Goal: Task Accomplishment & Management: Manage account settings

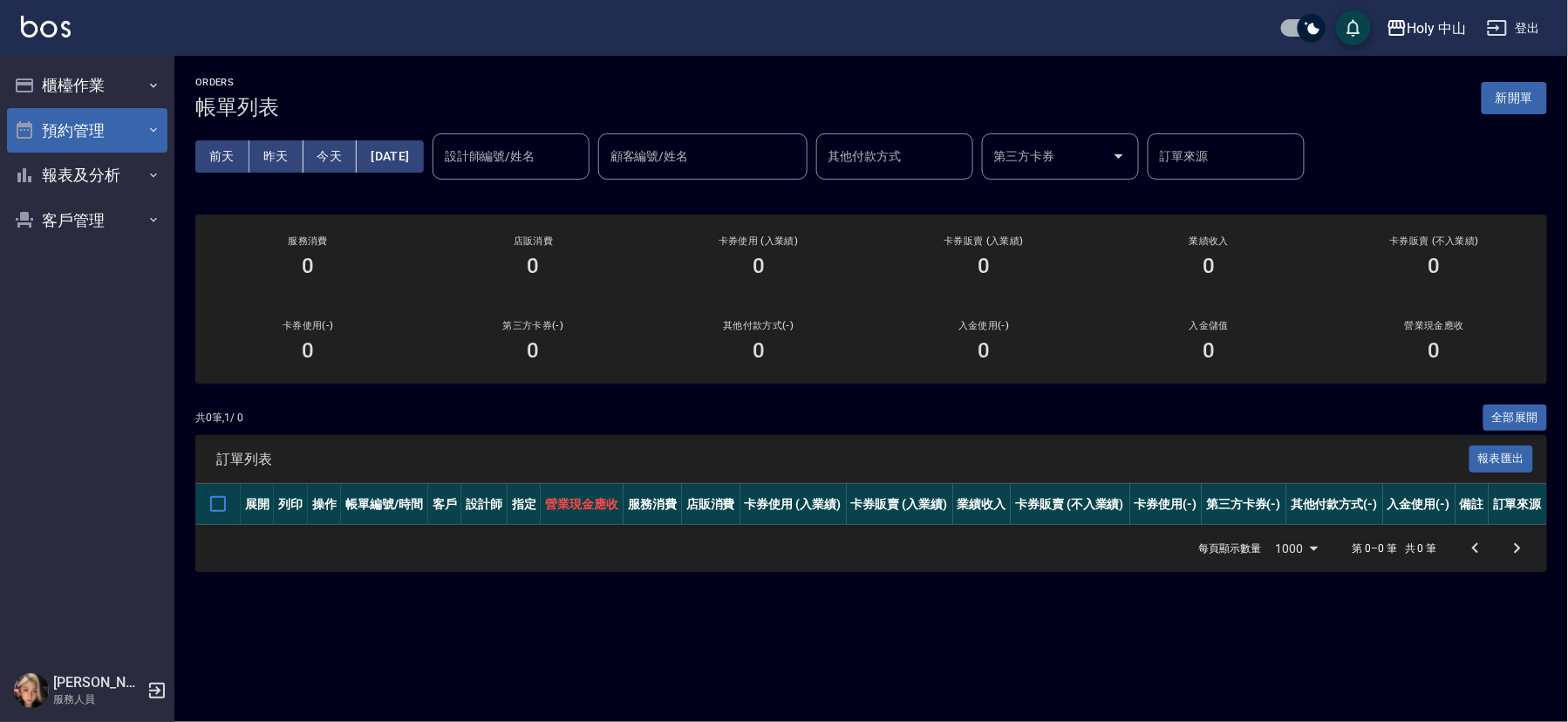
click at [129, 125] on button "預約管理" at bounding box center [87, 131] width 160 height 45
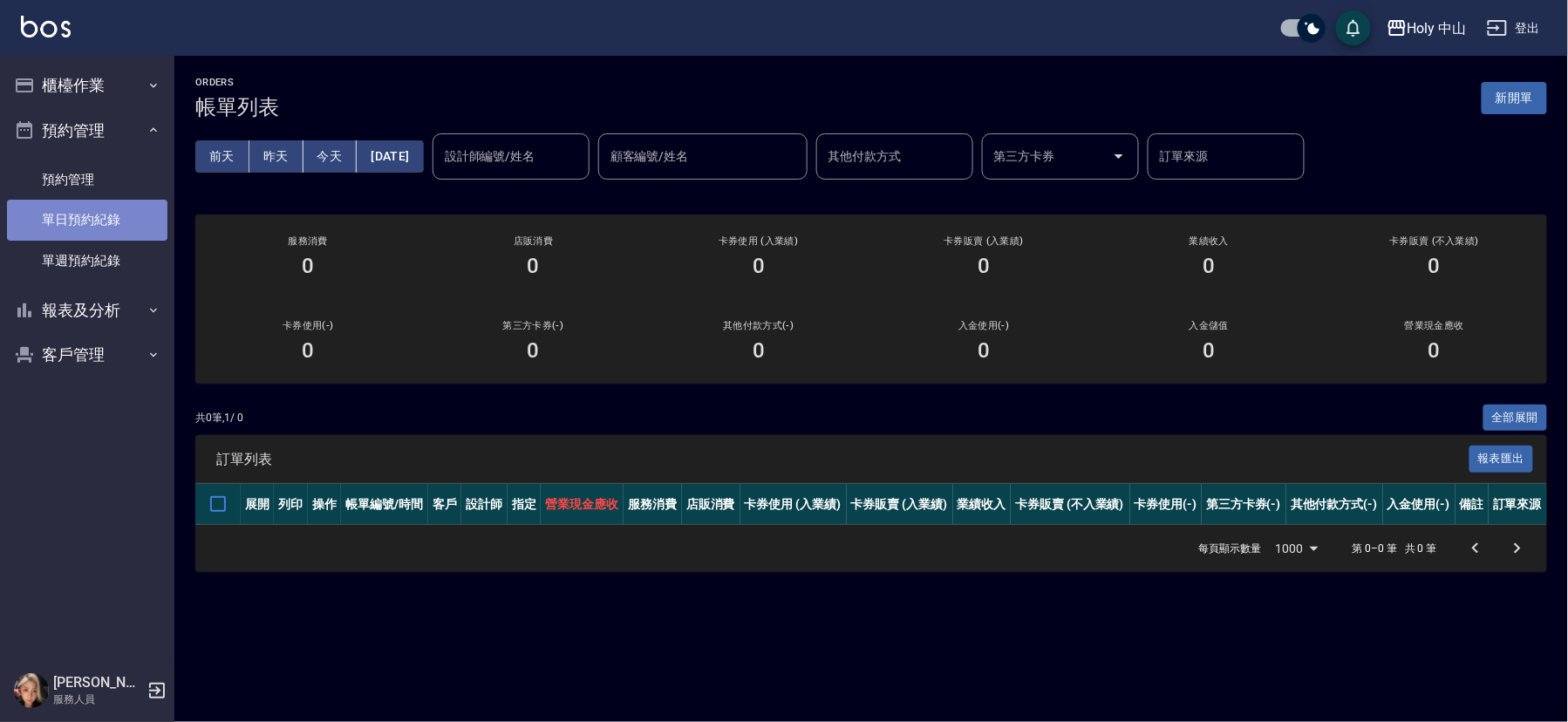
click at [116, 226] on link "單日預約紀錄" at bounding box center [87, 220] width 160 height 40
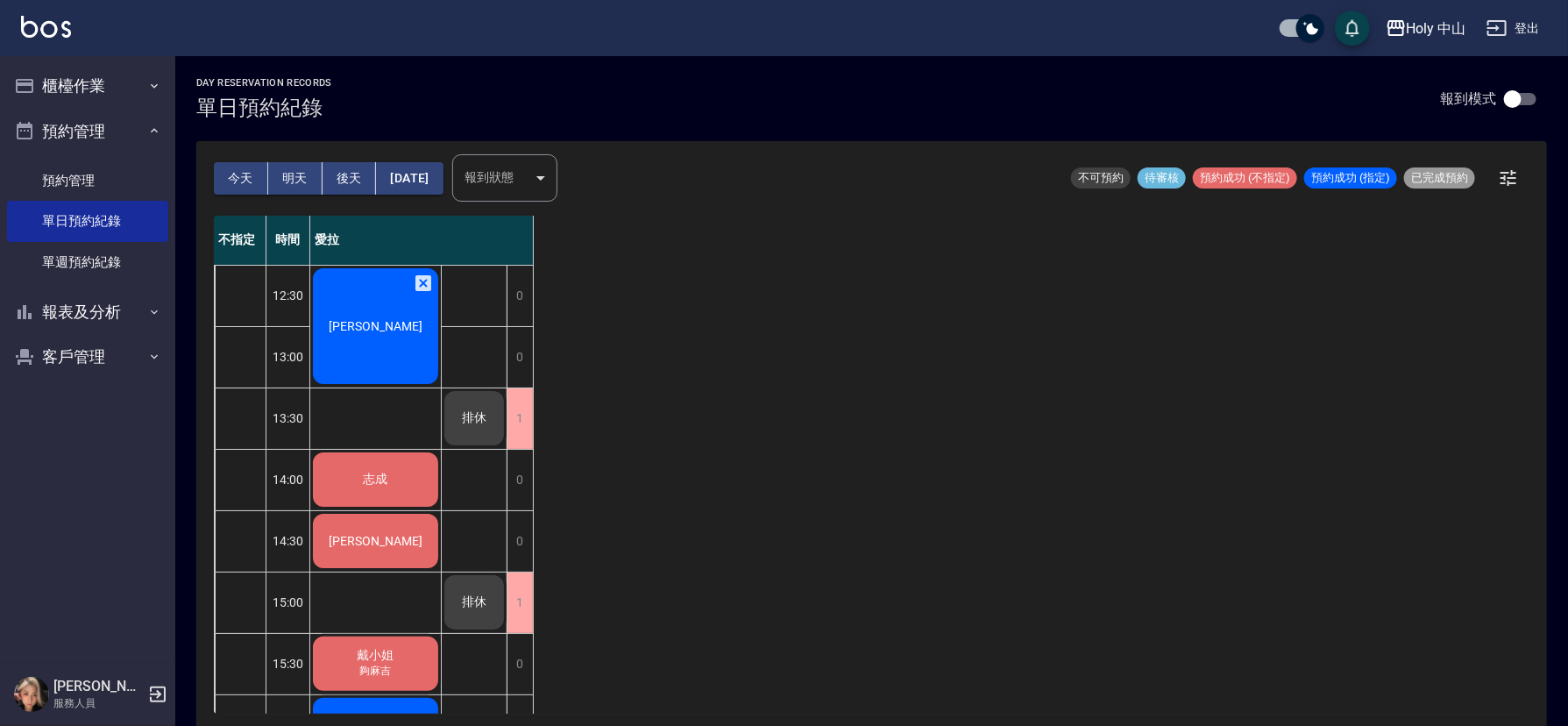
click at [542, 418] on div "不指定 時間 愛拉 12:30 13:00 13:30 14:00 14:30 15:00 15:30 16:00 16:30 17:00 17:30 18:…" at bounding box center [871, 464] width 1315 height 498
click at [517, 418] on div "1" at bounding box center [519, 419] width 26 height 60
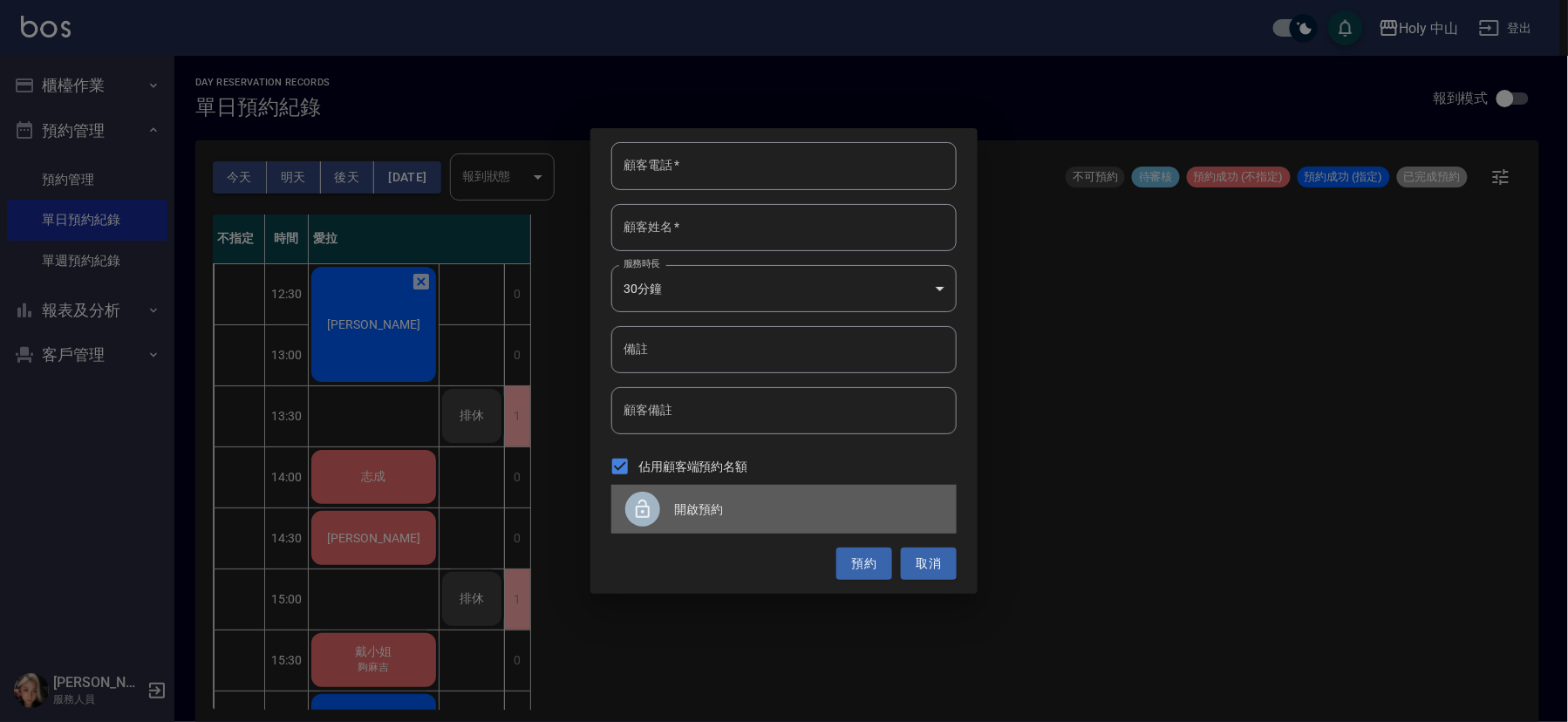
click at [651, 500] on icon at bounding box center [642, 509] width 21 height 21
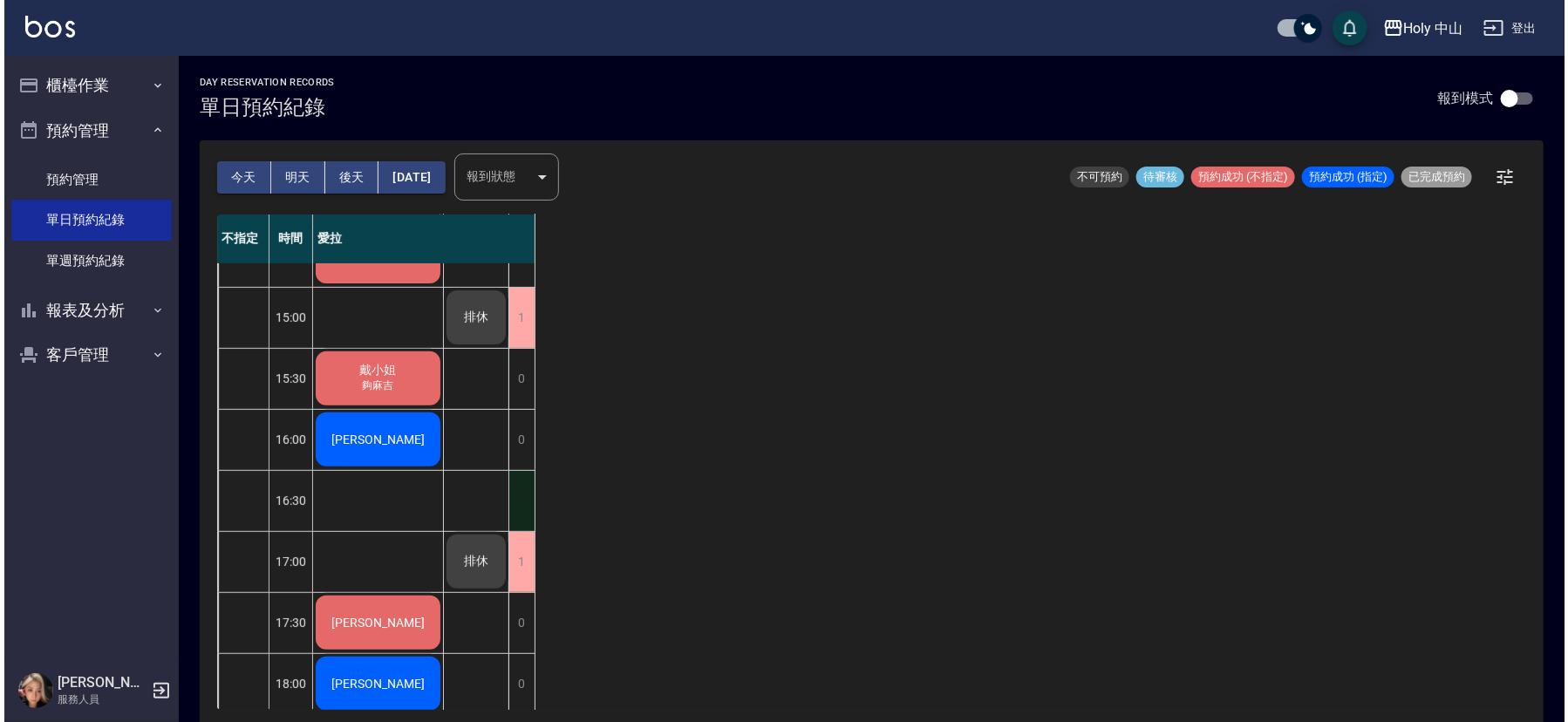
scroll to position [393, 0]
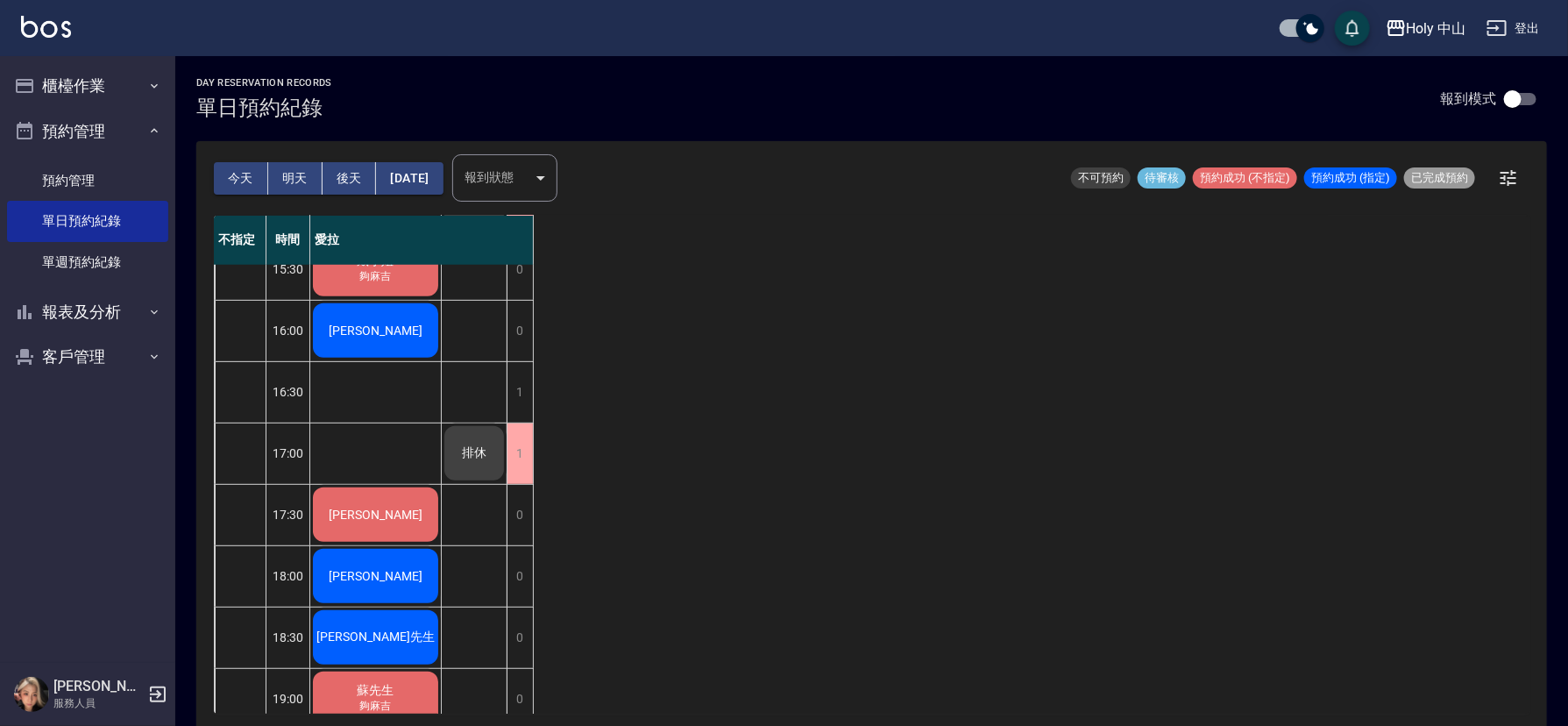
click at [388, 517] on span "[PERSON_NAME]" at bounding box center [376, 514] width 101 height 14
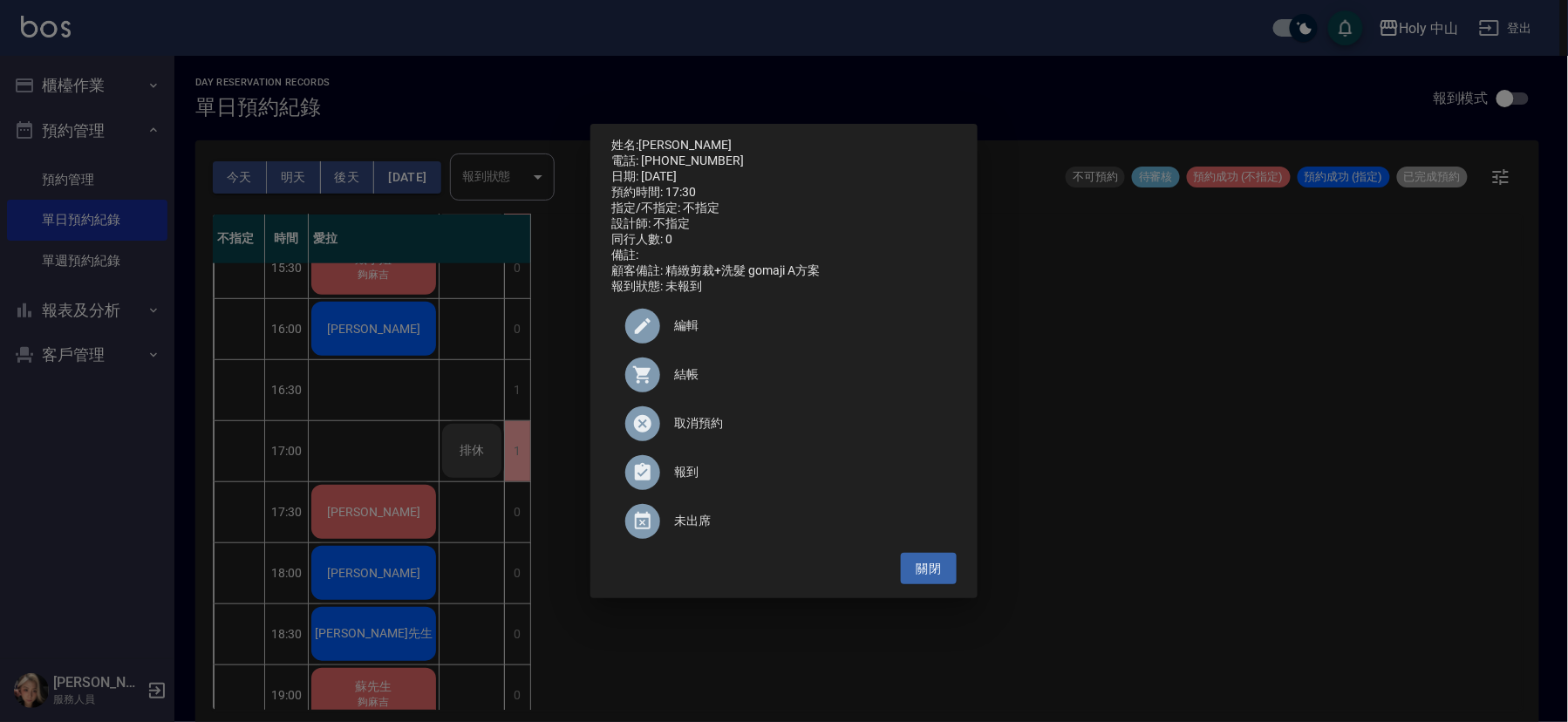
click at [686, 334] on span "編輯" at bounding box center [808, 326] width 268 height 18
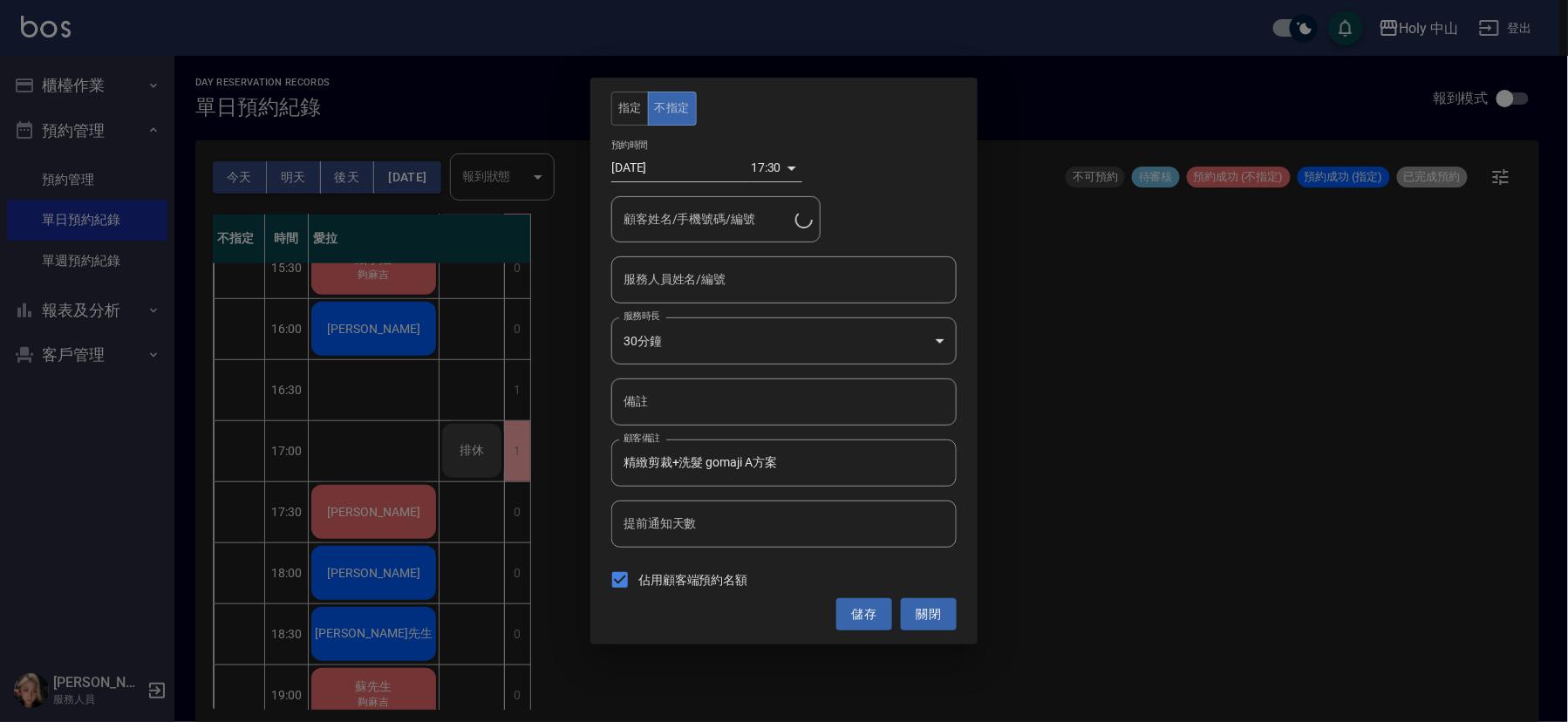
type input "[PERSON_NAME]/0983381690"
type input "愛拉(無代號)"
click at [779, 168] on div "17:30 1758533400000" at bounding box center [777, 168] width 52 height 29
click at [757, 165] on body "Holy 中山 登出 櫃檯作業 打帳單 帳單列表 營業儀表板 現場電腦打卡 預約管理 預約管理 單日預約紀錄 單週預約紀錄 報表及分析 報表目錄 店家日報表 …" at bounding box center [784, 364] width 1568 height 727
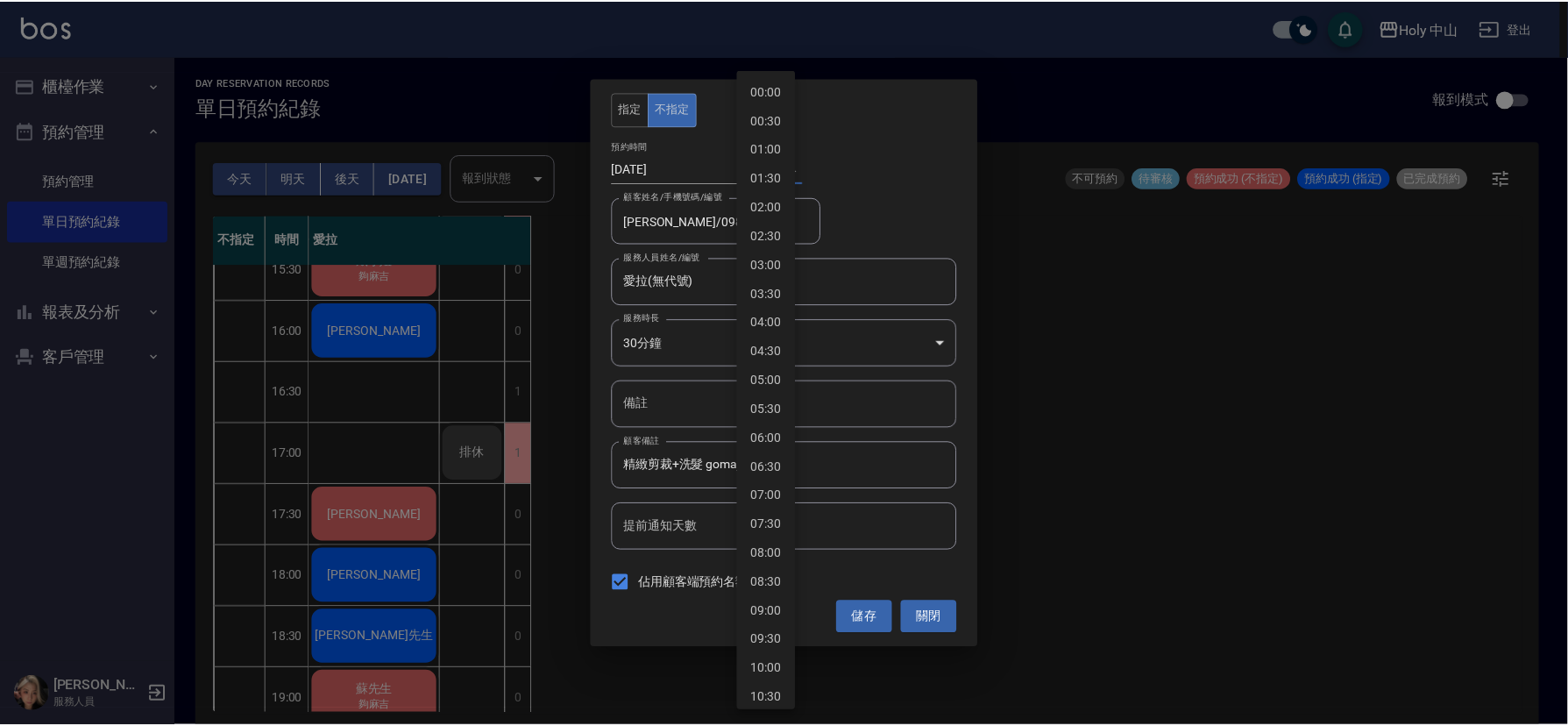
scroll to position [711, 0]
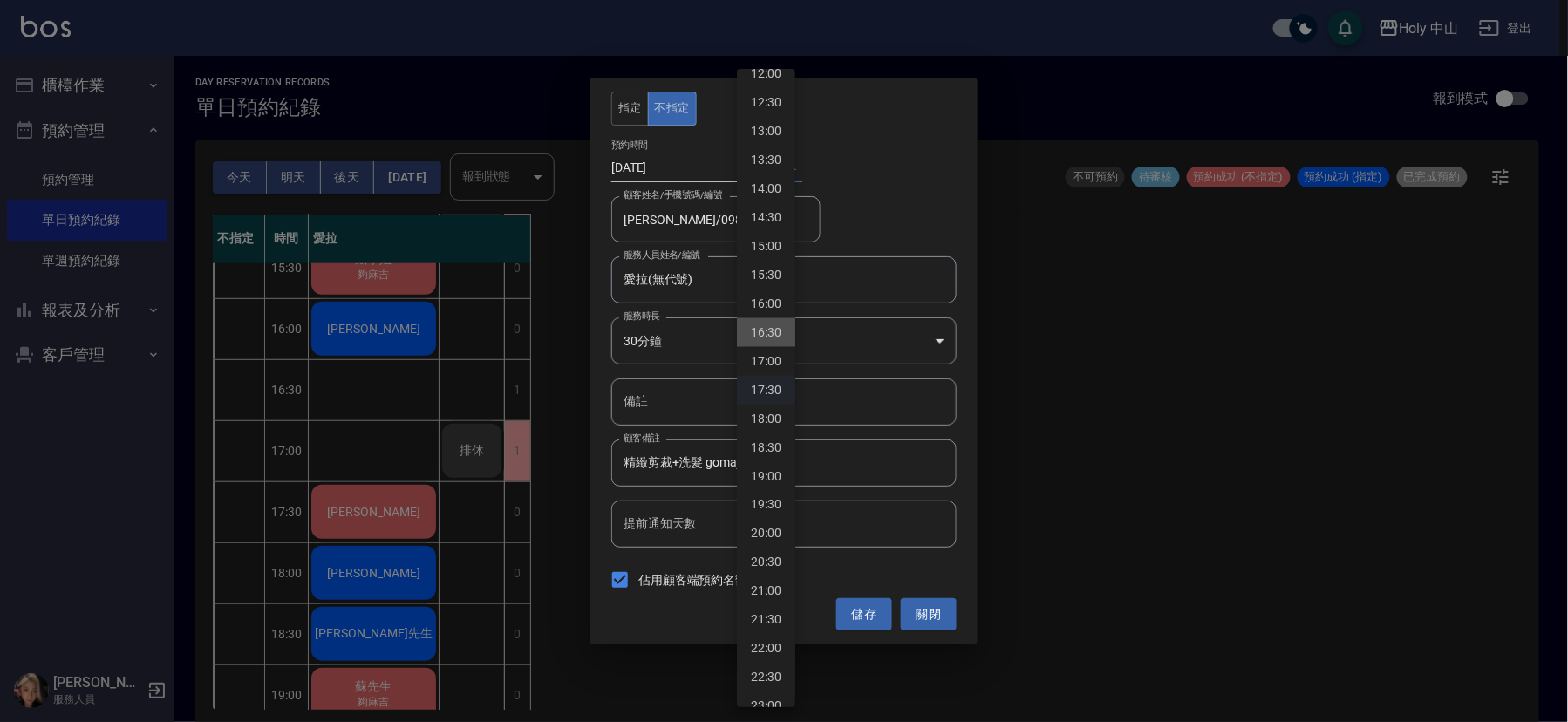
click at [756, 323] on li "16:30" at bounding box center [766, 333] width 58 height 29
type input "1758529800000"
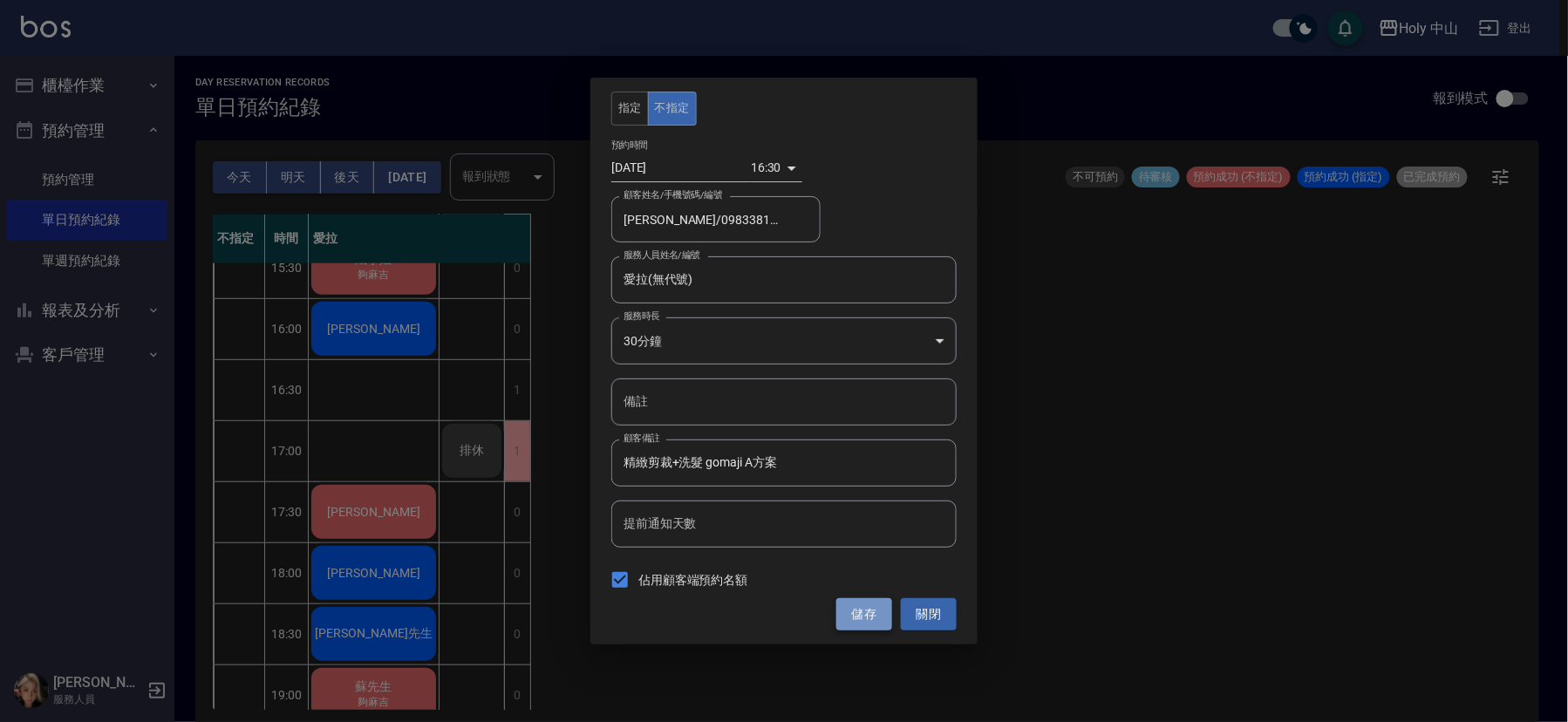
click at [850, 616] on button "儲存" at bounding box center [864, 614] width 55 height 32
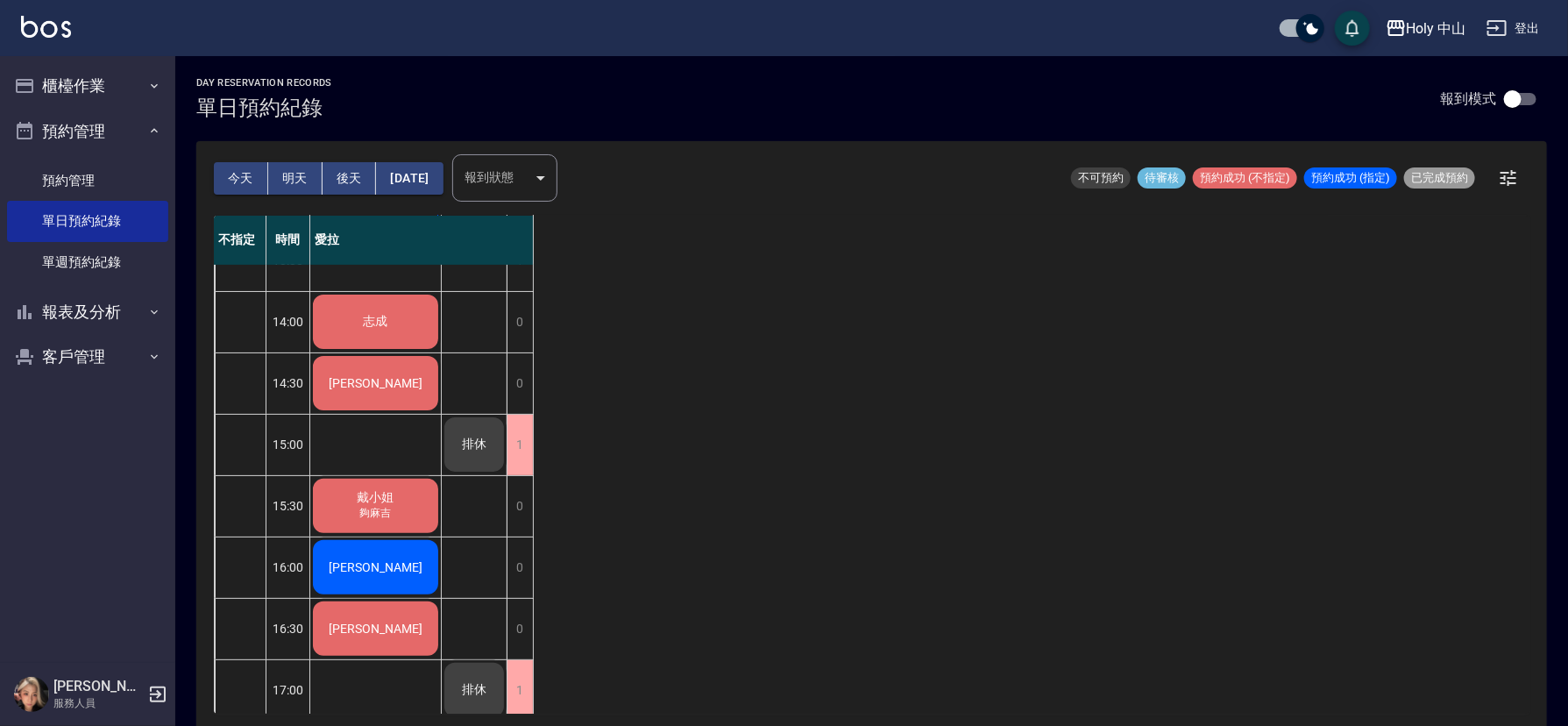
scroll to position [27, 0]
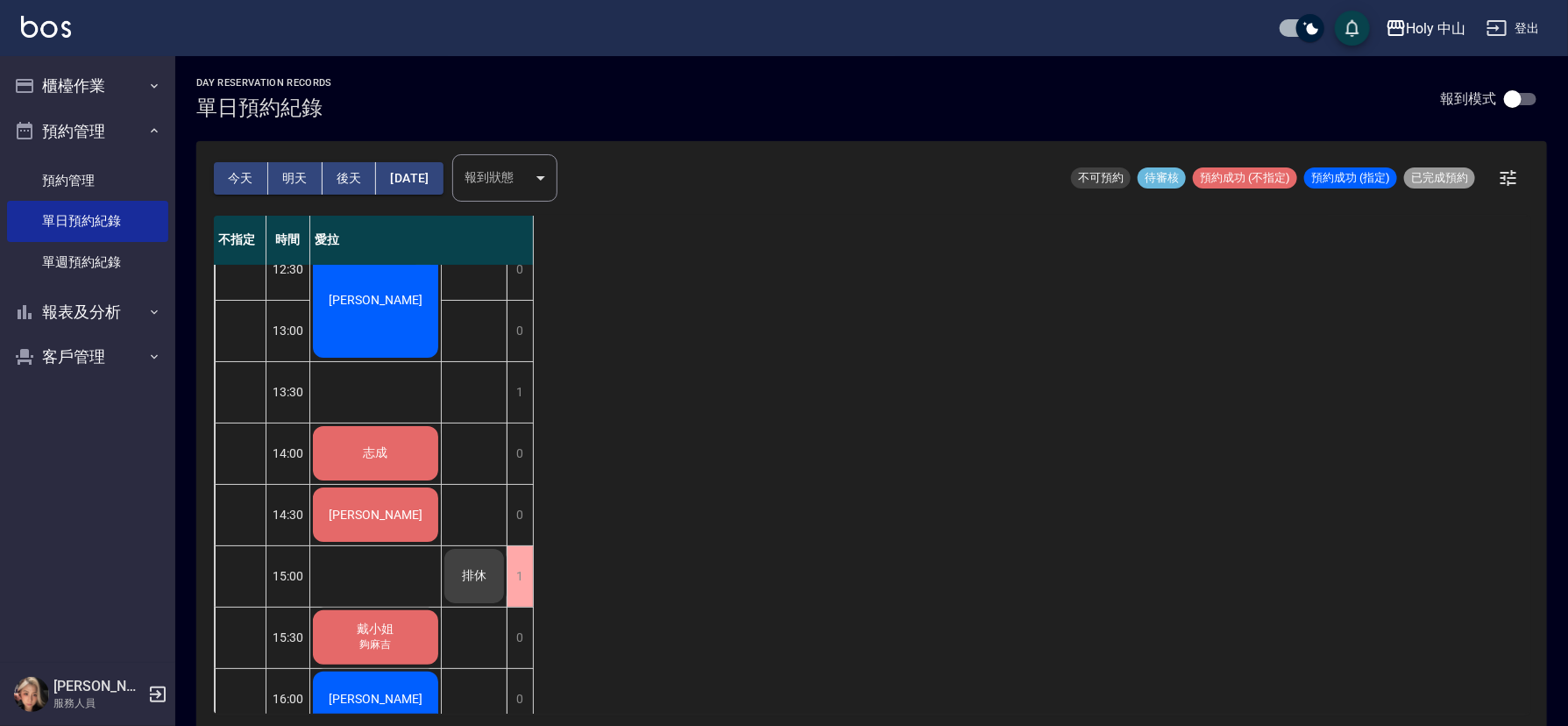
click at [395, 454] on div "志成" at bounding box center [375, 453] width 131 height 59
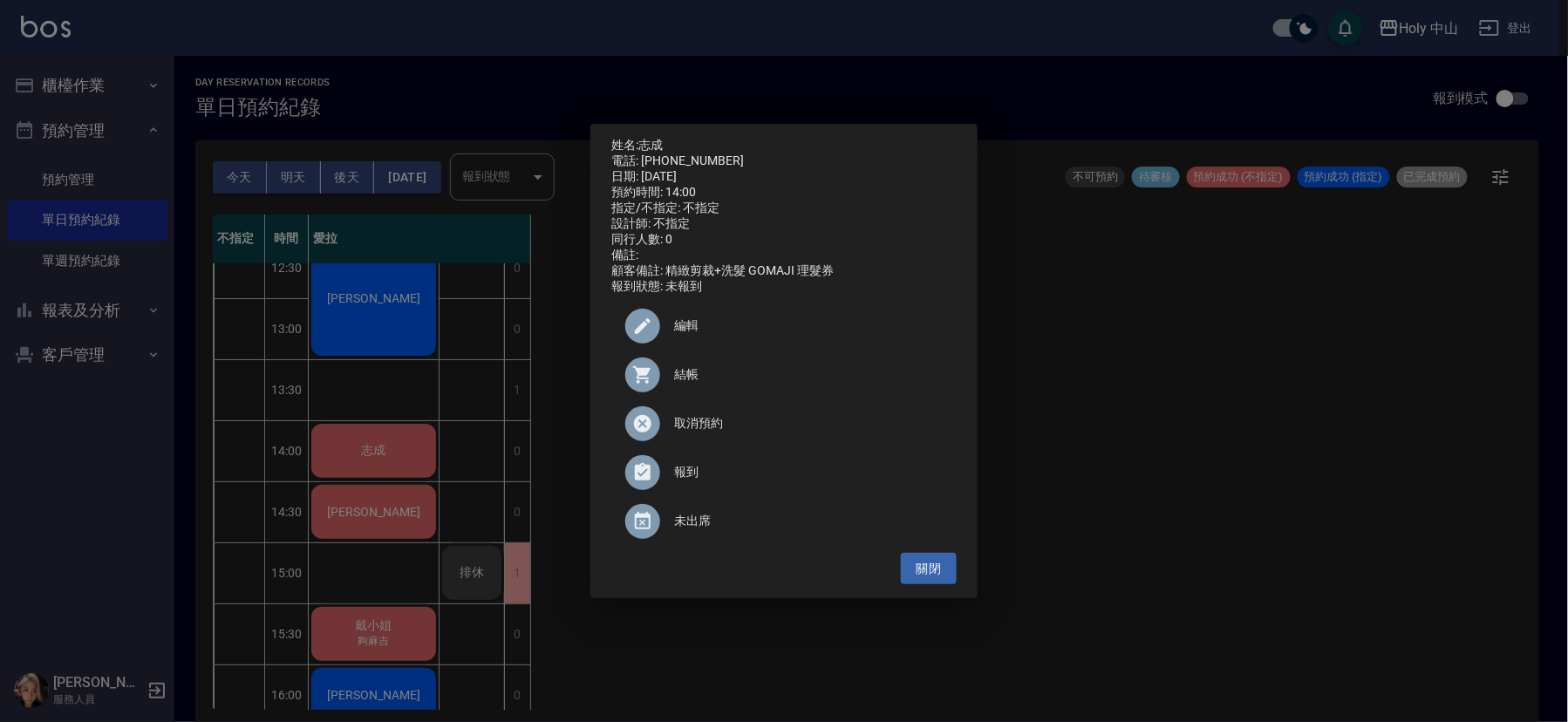
click at [684, 383] on span "結帳" at bounding box center [808, 375] width 268 height 18
click at [1347, 494] on div "姓名: 志成 電話: [PHONE_NUMBER] 日期: [DATE] 預約時間: 14:00 指定/不指定: 不指定 設計師: 不指定 同行人數: 0 備…" at bounding box center [784, 361] width 1568 height 722
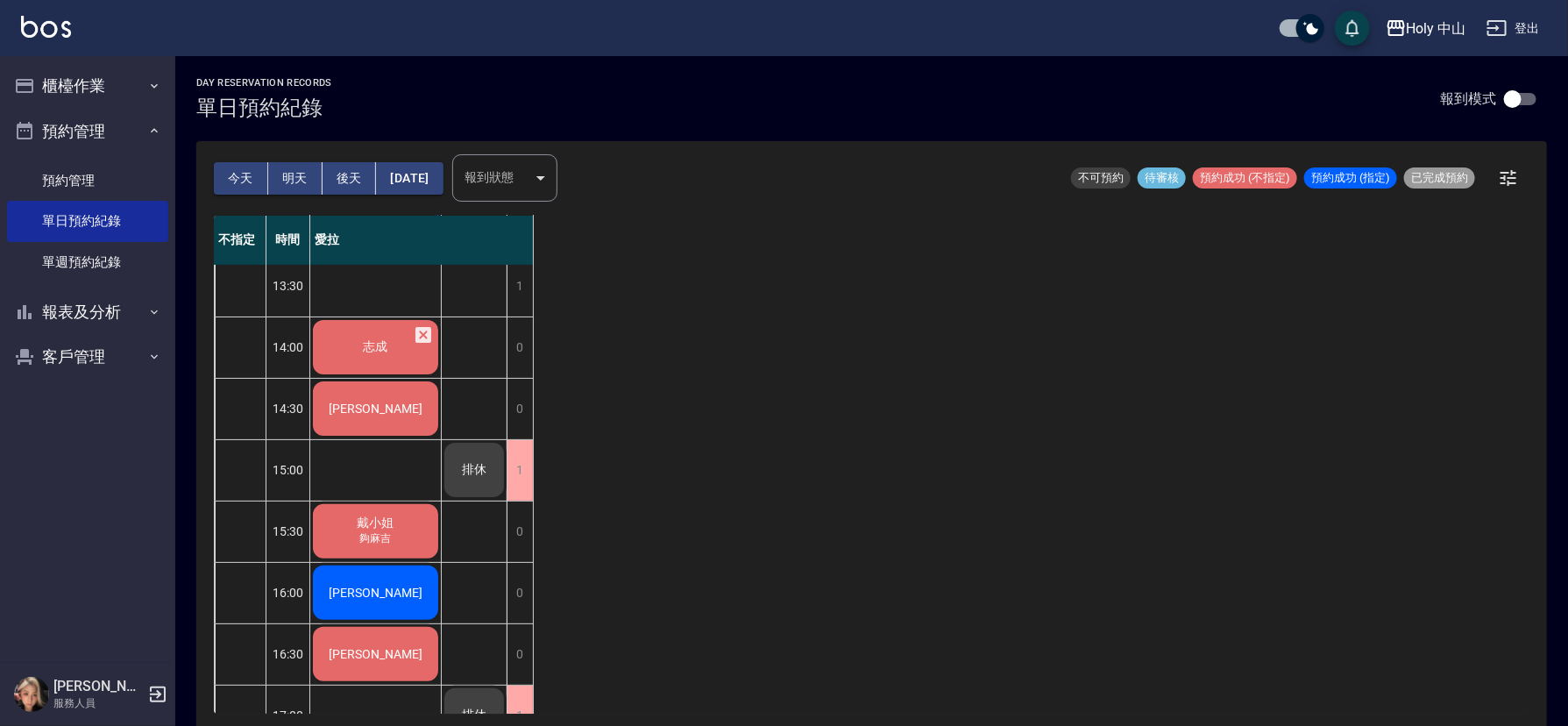
scroll to position [289, 0]
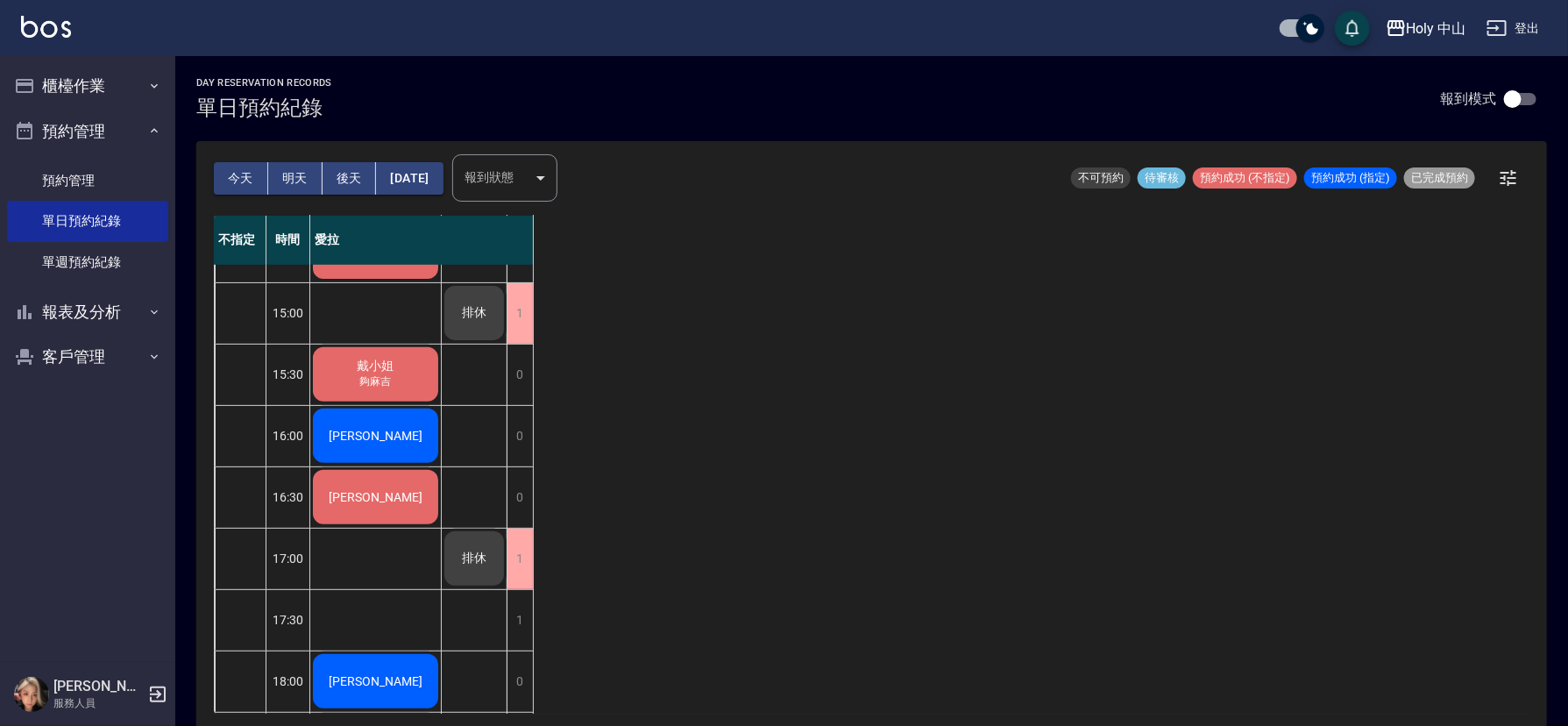
click at [382, 377] on span "夠麻吉" at bounding box center [376, 381] width 38 height 15
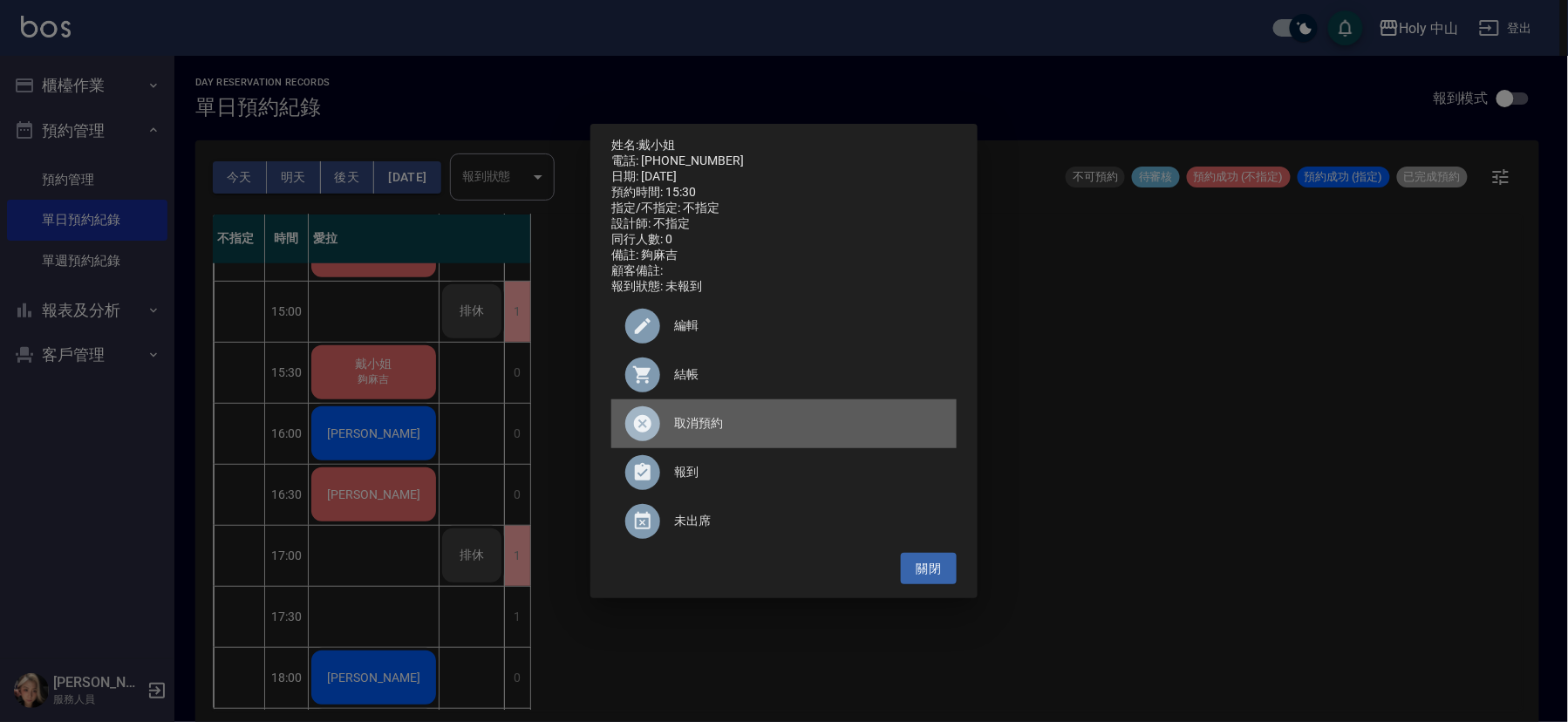
click at [711, 433] on span "取消預約" at bounding box center [808, 423] width 268 height 18
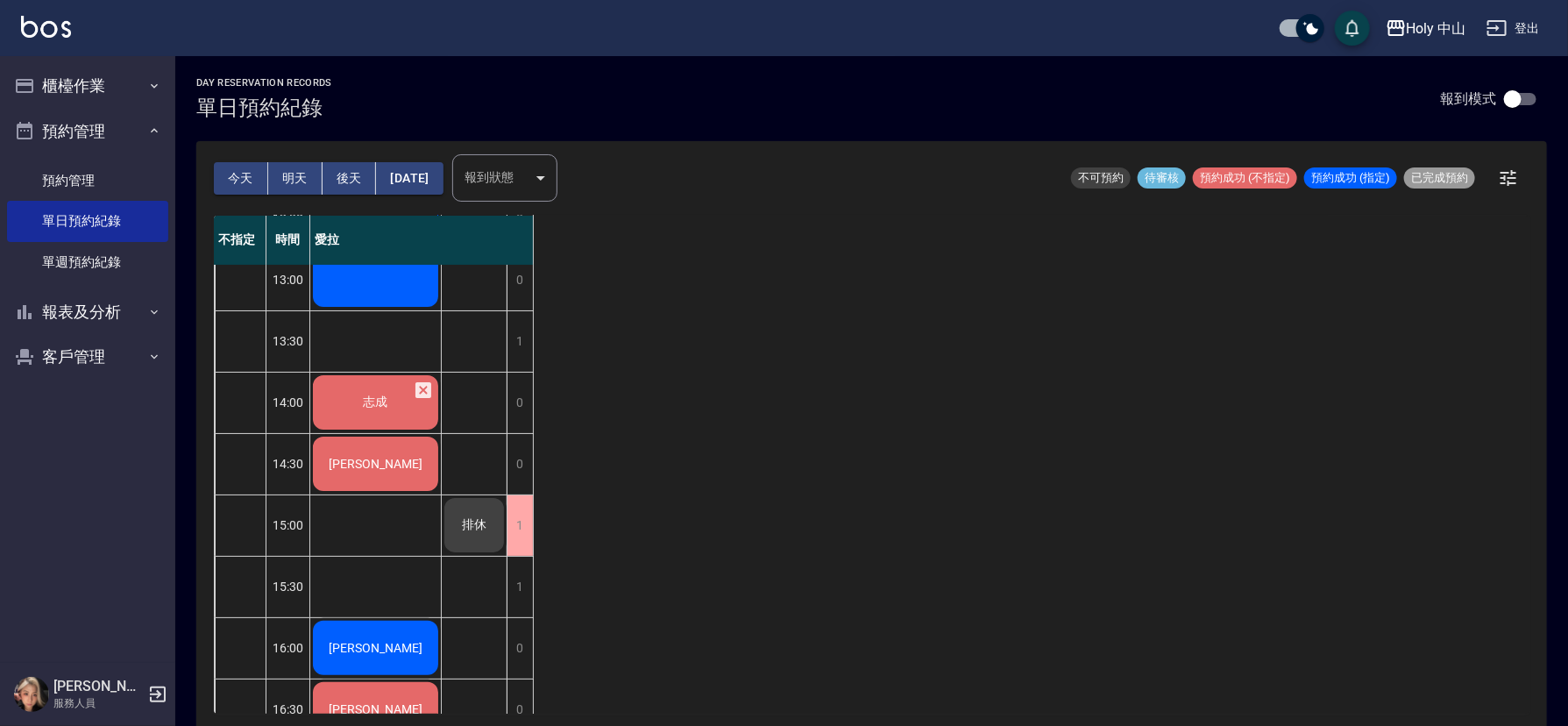
scroll to position [0, 0]
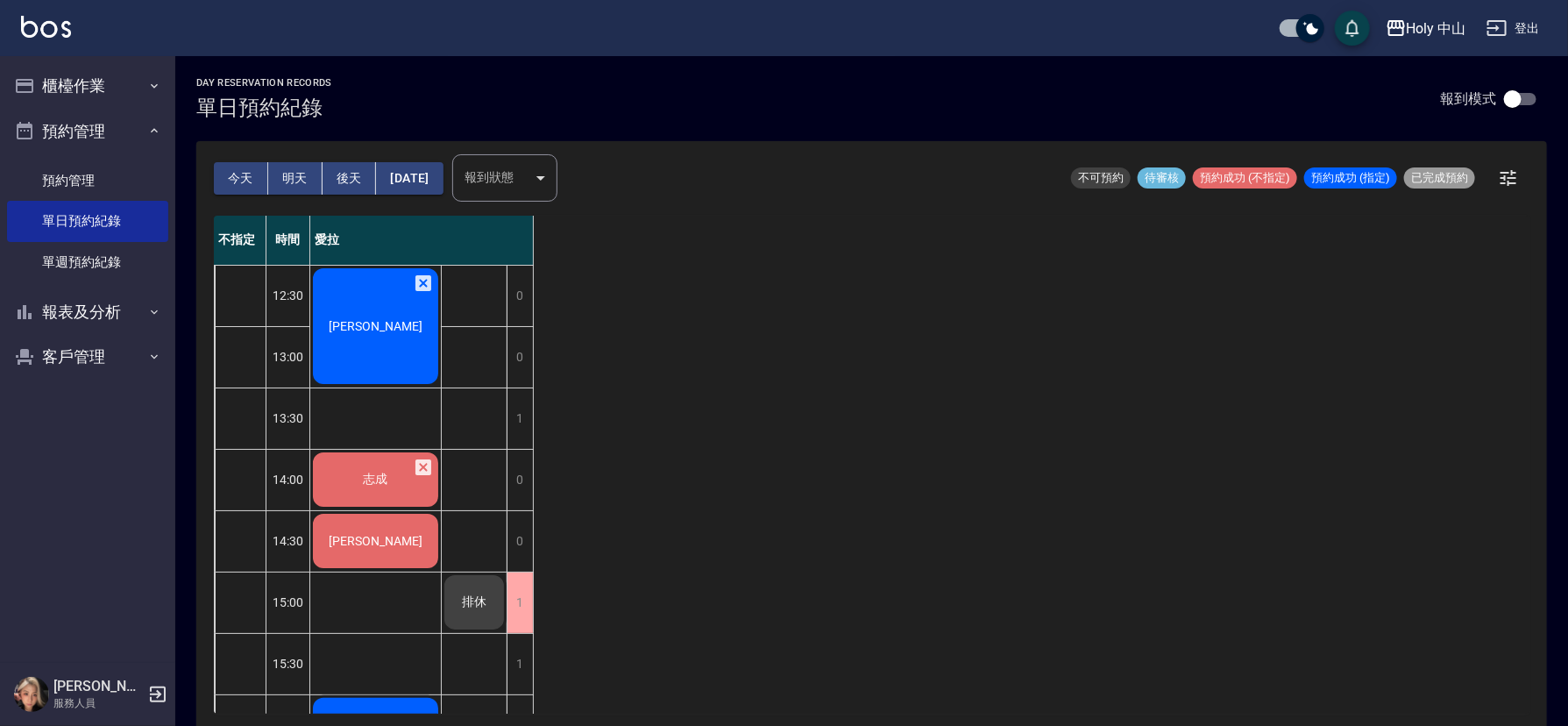
click at [373, 481] on span "志成" at bounding box center [376, 479] width 32 height 16
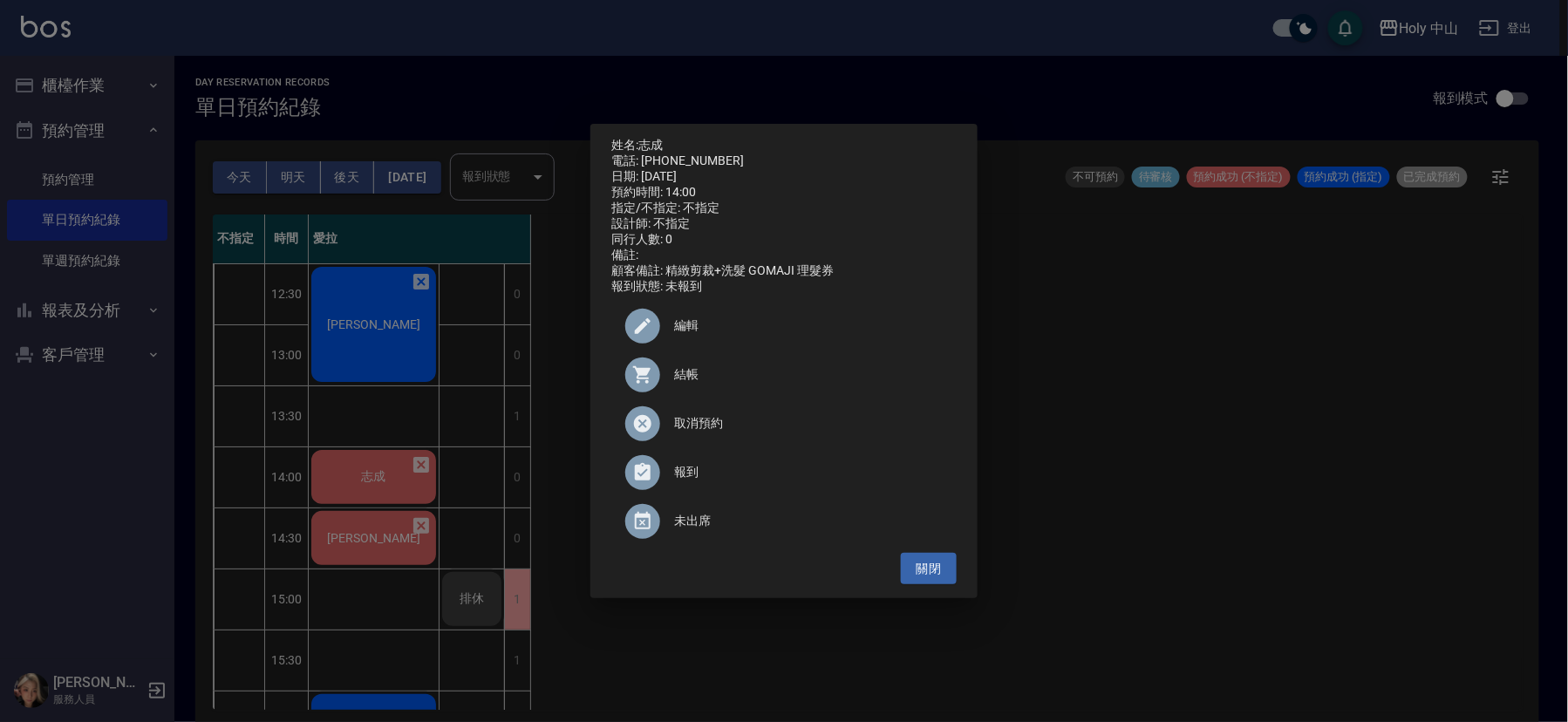
click at [674, 373] on span "結帳" at bounding box center [808, 375] width 268 height 18
click at [1180, 428] on div "姓名: 志成 電話: [PHONE_NUMBER] 日期: [DATE] 預約時間: 14:00 指定/不指定: 不指定 設計師: 不指定 同行人數: 0 備…" at bounding box center [784, 361] width 1568 height 722
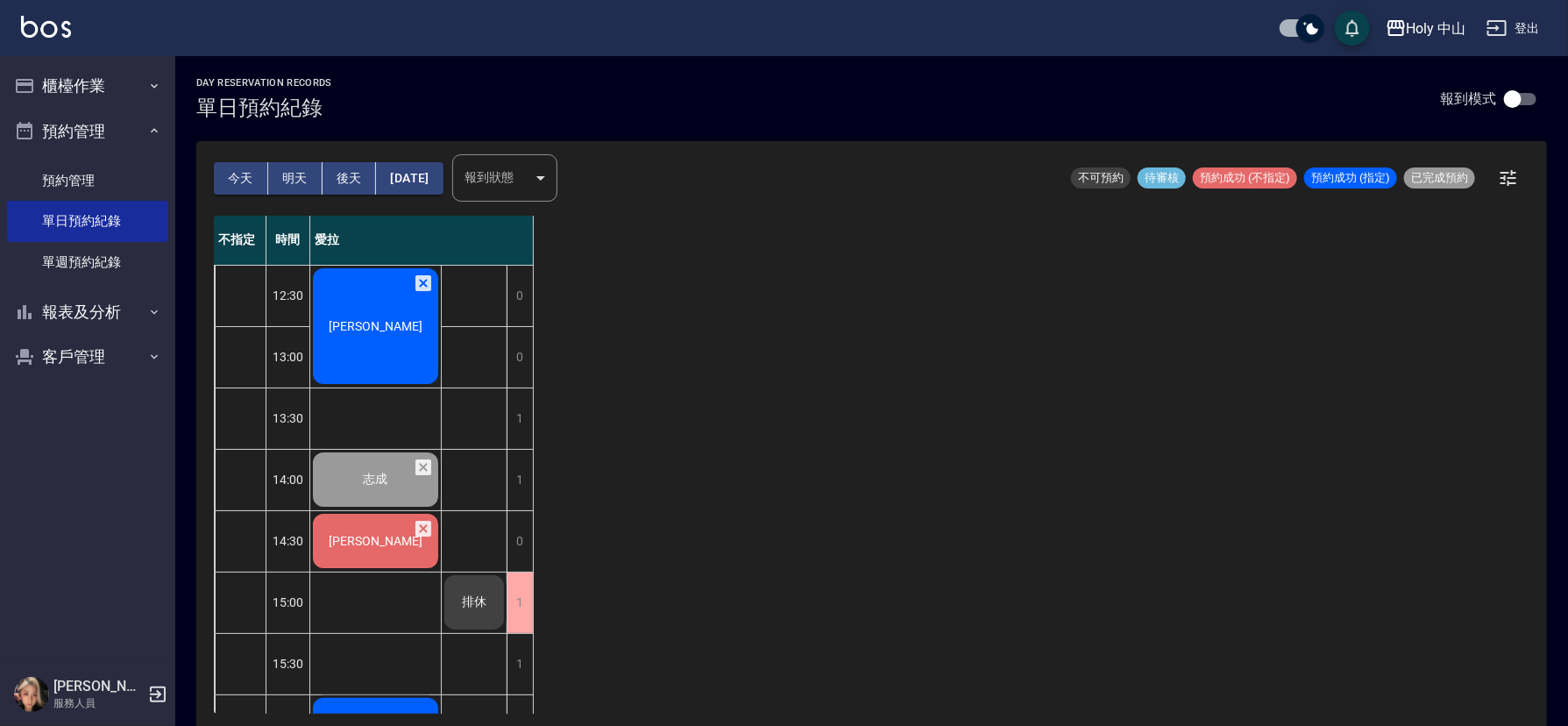
click at [355, 542] on span "[PERSON_NAME]" at bounding box center [376, 540] width 101 height 14
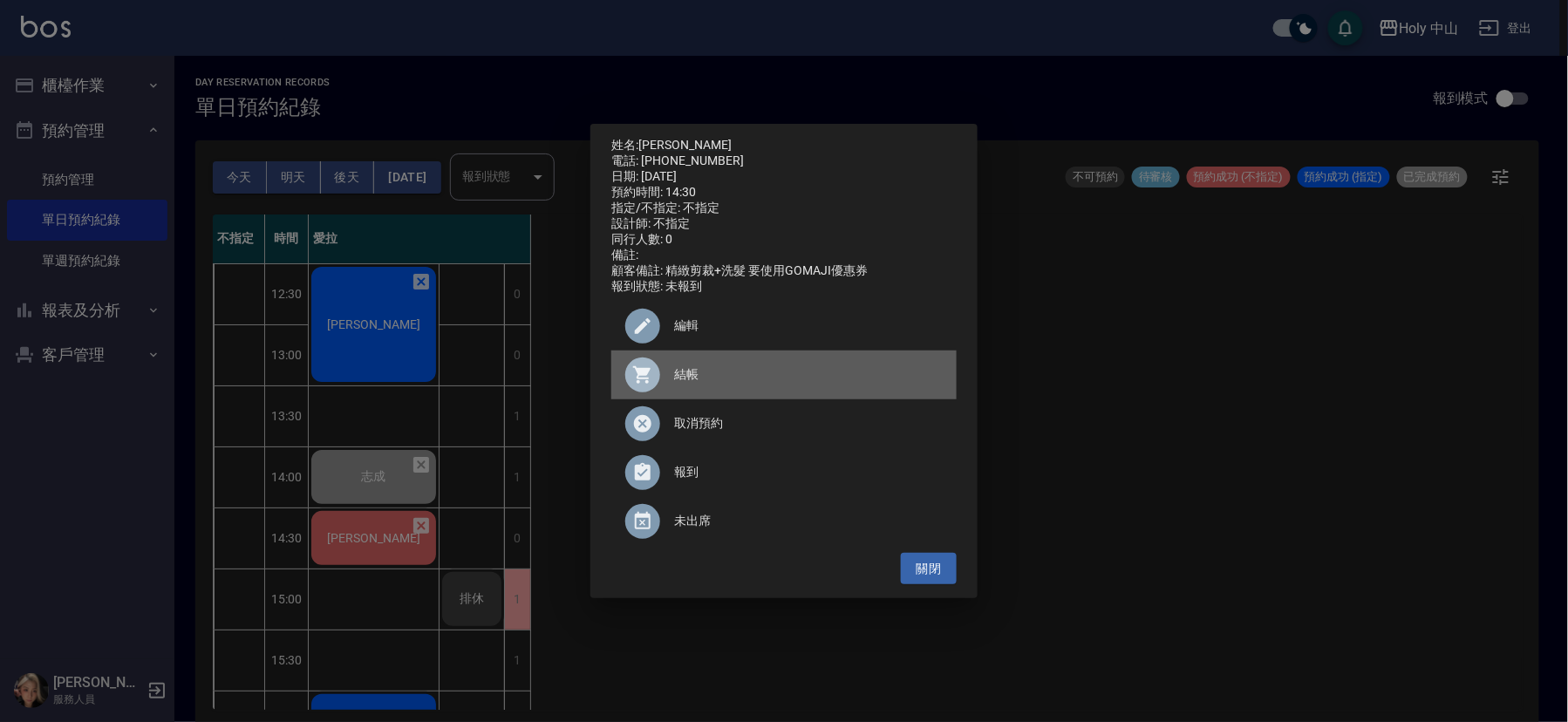
click at [699, 383] on span "結帳" at bounding box center [808, 375] width 268 height 18
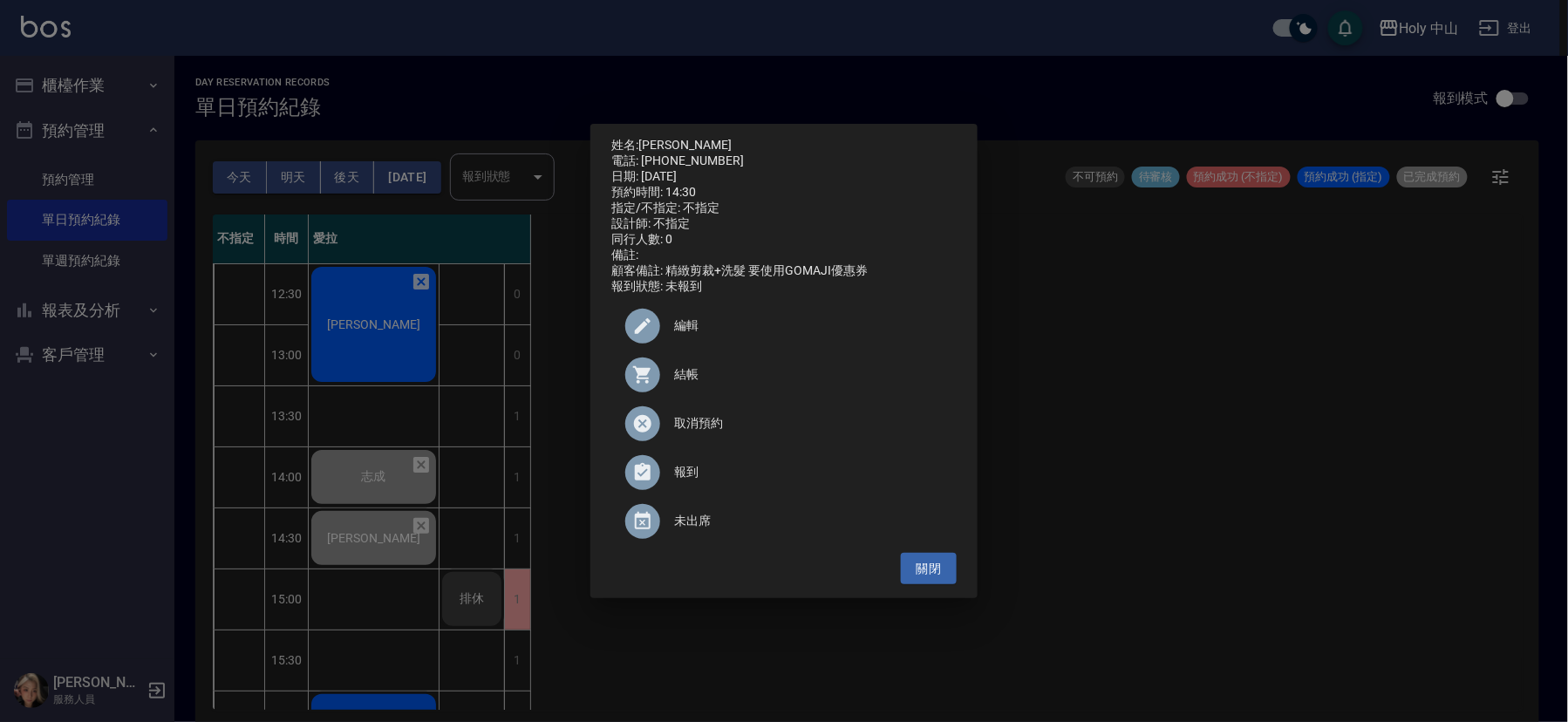
drag, startPoint x: 1157, startPoint y: 350, endPoint x: 1152, endPoint y: 392, distance: 42.3
click at [1158, 353] on div "姓名: [PERSON_NAME] 電話: [PHONE_NUMBER] 日期: [DATE] 預約時間: 14:30 指定/不指定: 不指定 設計師: 不指…" at bounding box center [784, 361] width 1568 height 722
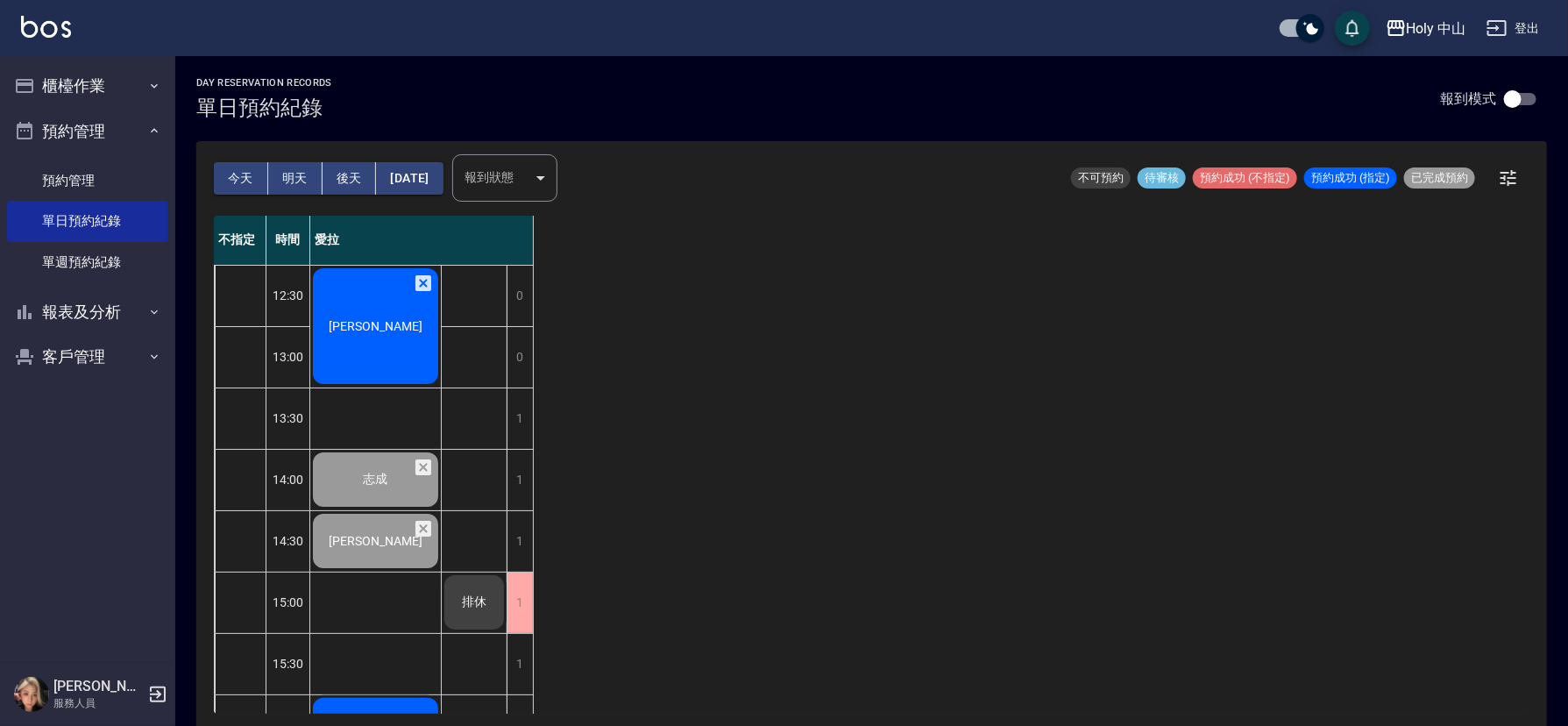
click at [406, 336] on div "[PERSON_NAME]" at bounding box center [375, 326] width 131 height 121
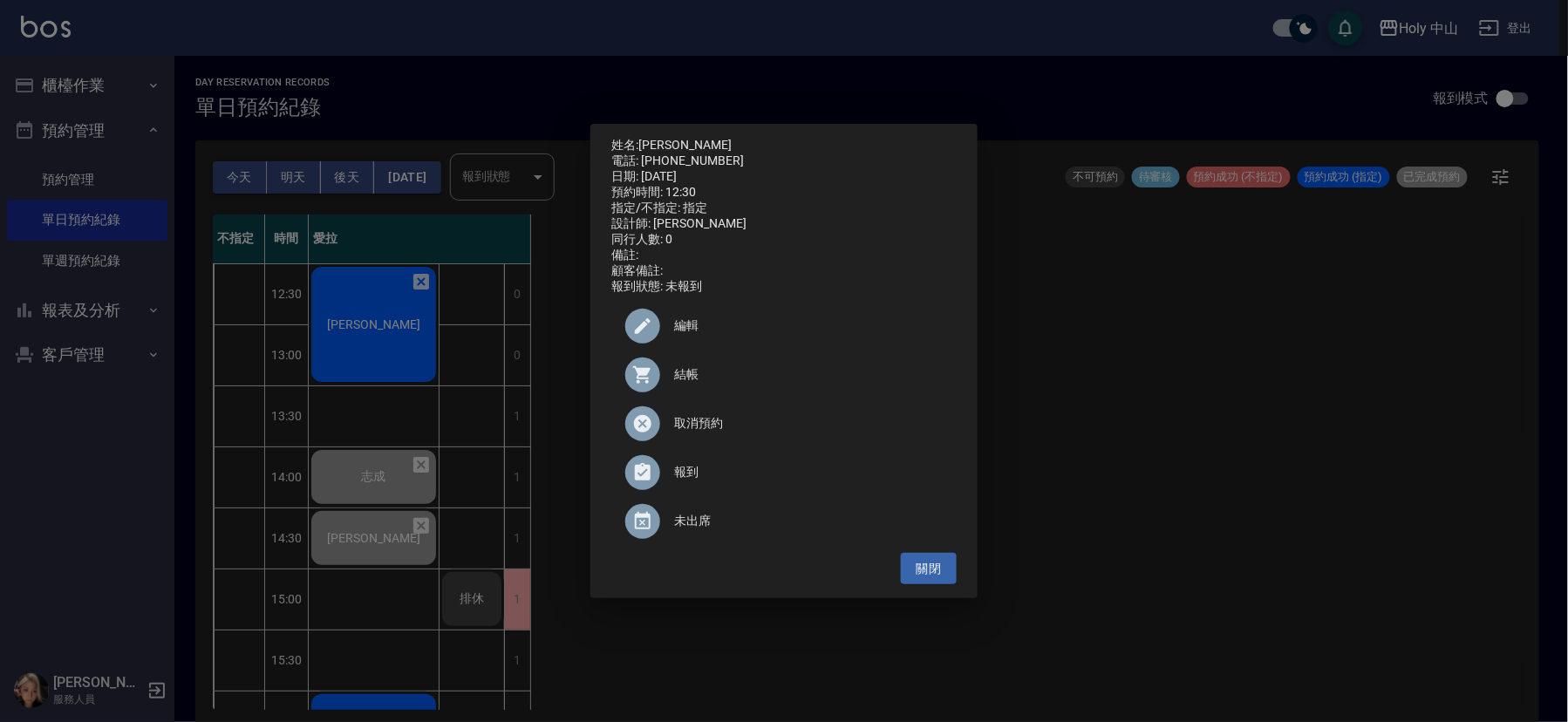
click at [678, 383] on span "結帳" at bounding box center [808, 375] width 268 height 18
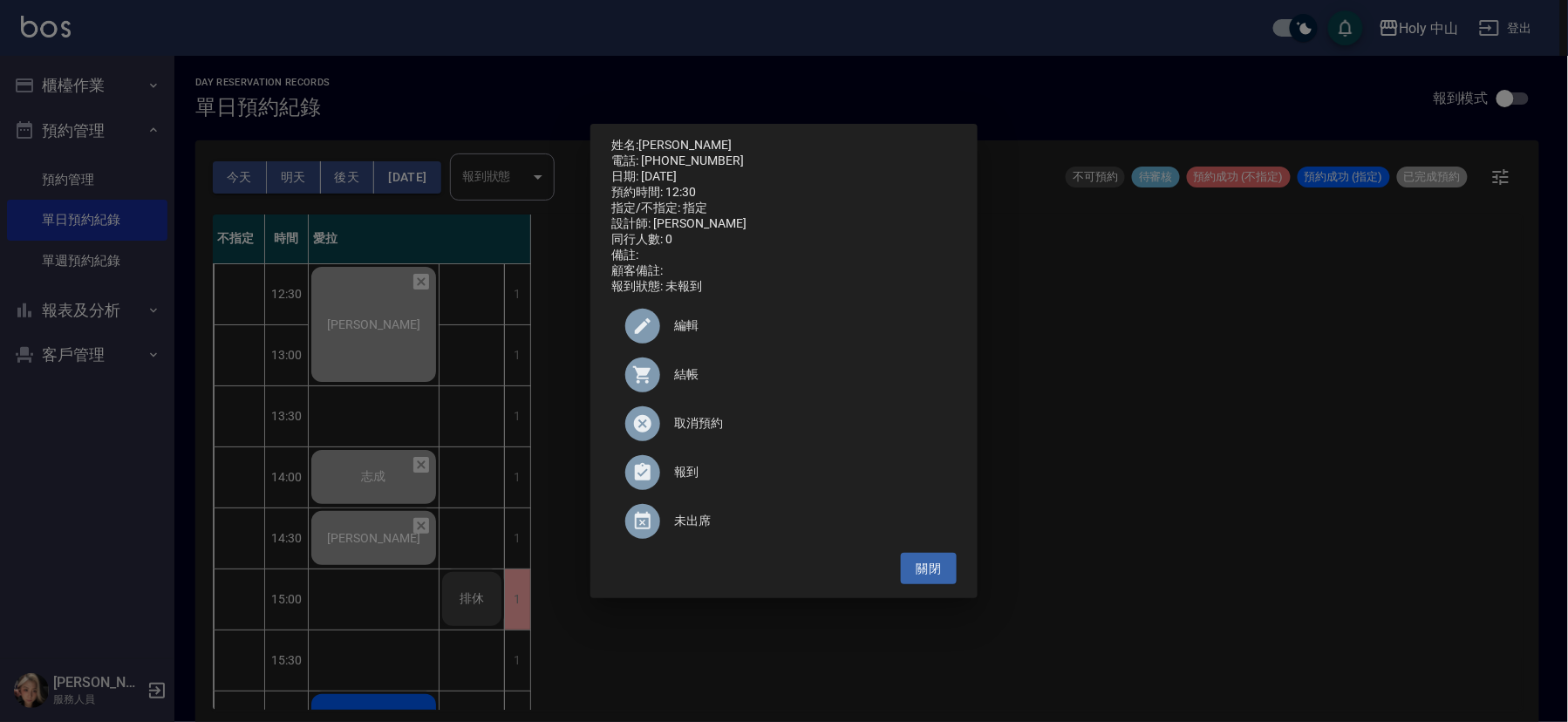
drag, startPoint x: 1157, startPoint y: 456, endPoint x: 1136, endPoint y: 456, distance: 21.0
click at [1155, 456] on div "姓名: [PERSON_NAME]: [PHONE_NUMBER] 日期: [DATE] 預約時間: 12:30 指定/不指定: 指定 設計師: 愛拉 同行人…" at bounding box center [784, 361] width 1568 height 722
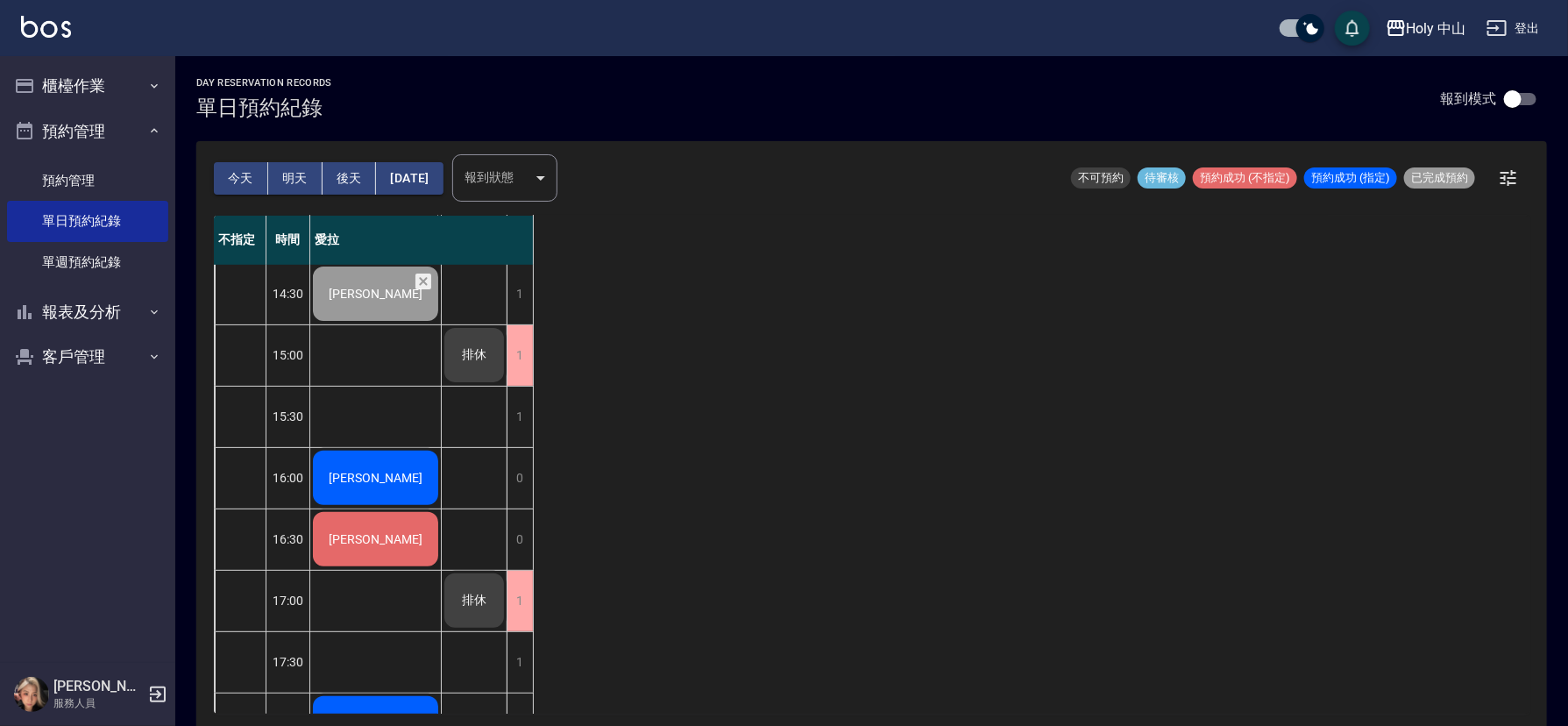
scroll to position [263, 0]
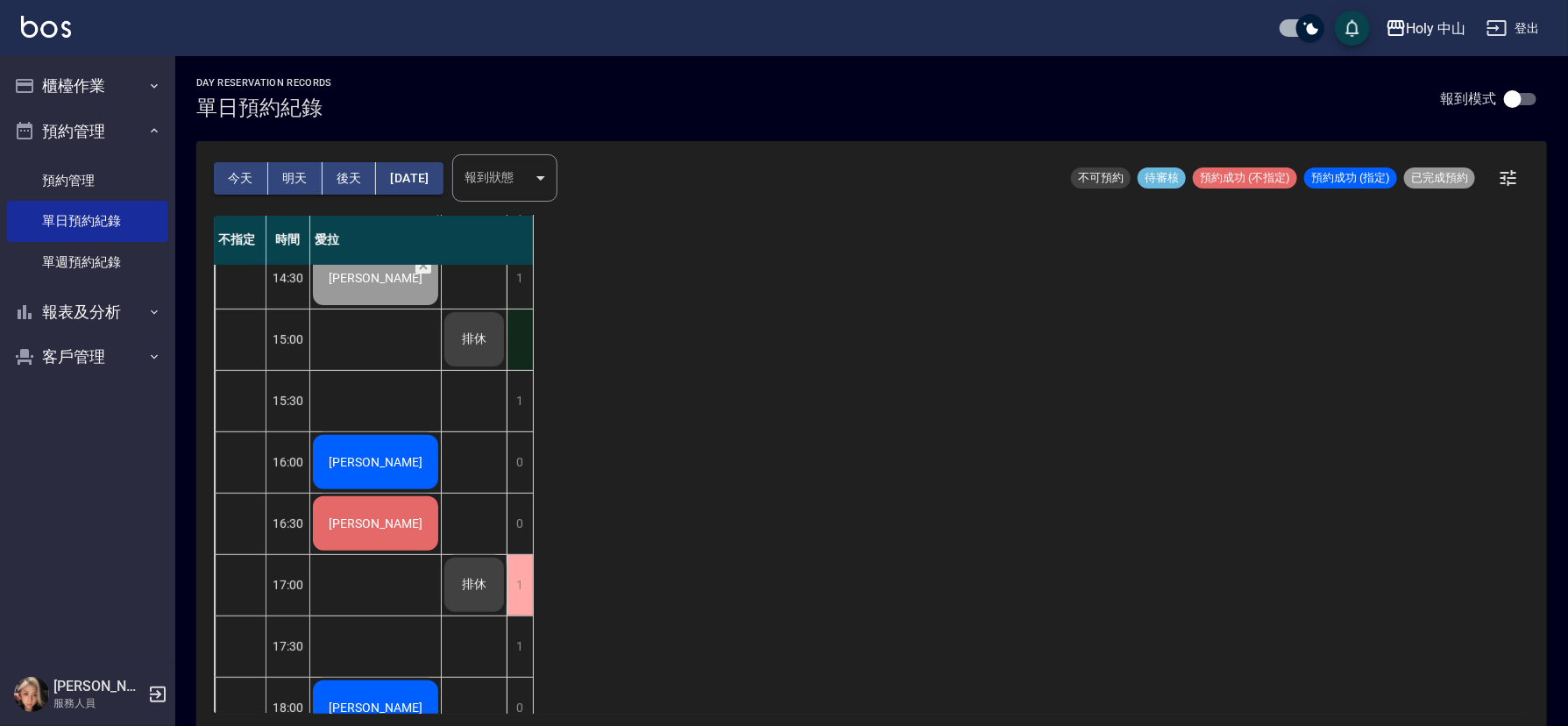
click at [519, 345] on div "1" at bounding box center [519, 340] width 26 height 60
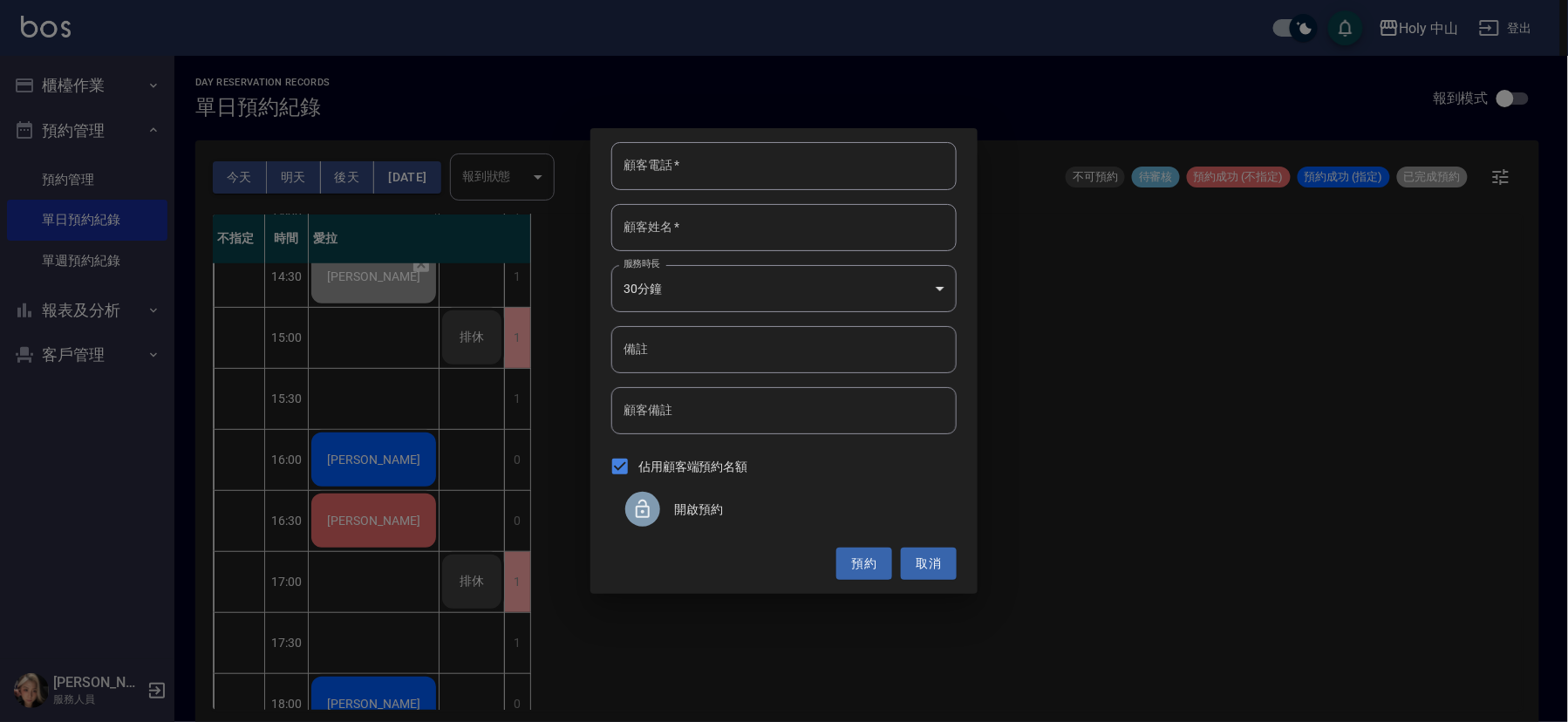
click at [677, 510] on span "開啟預約" at bounding box center [808, 509] width 268 height 18
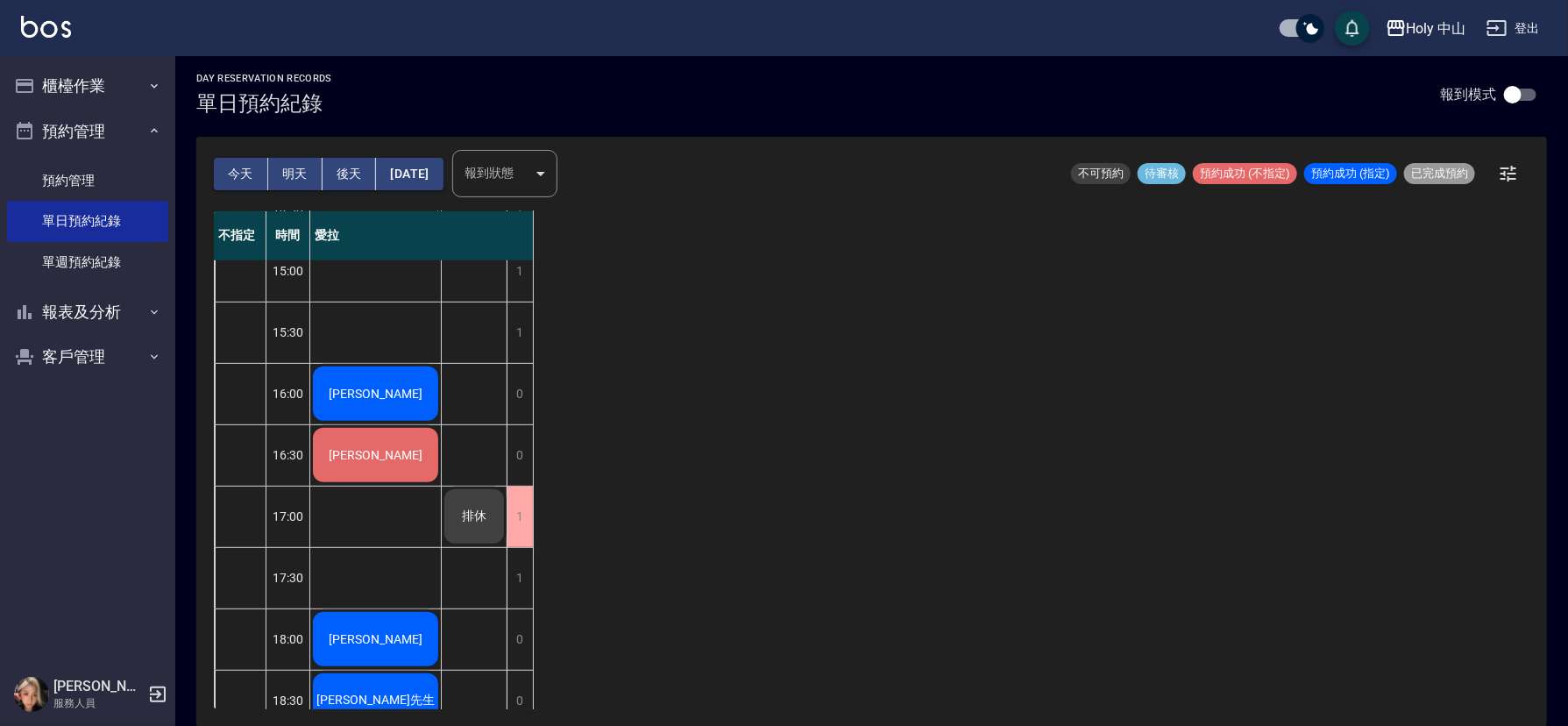
scroll to position [552, 0]
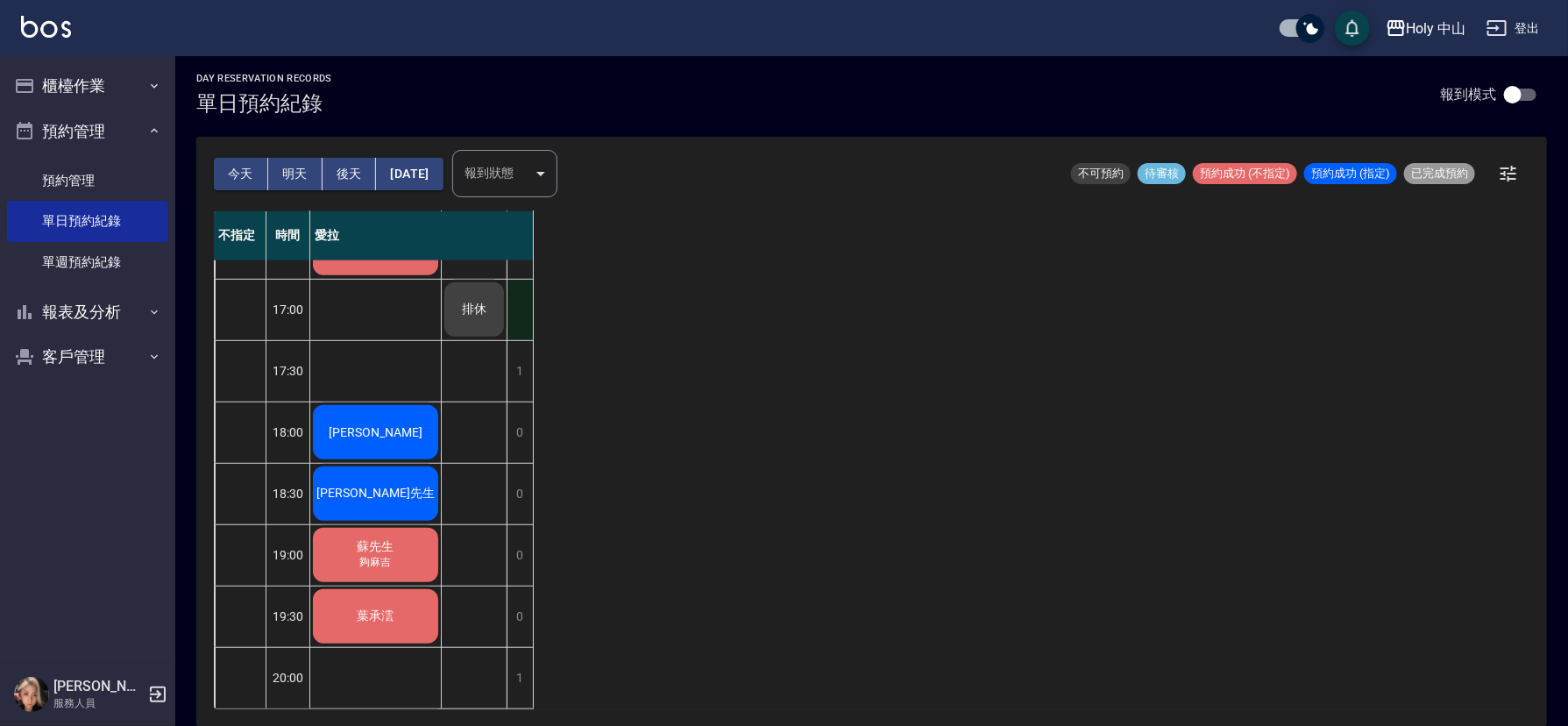
click at [519, 281] on div "1" at bounding box center [519, 310] width 26 height 60
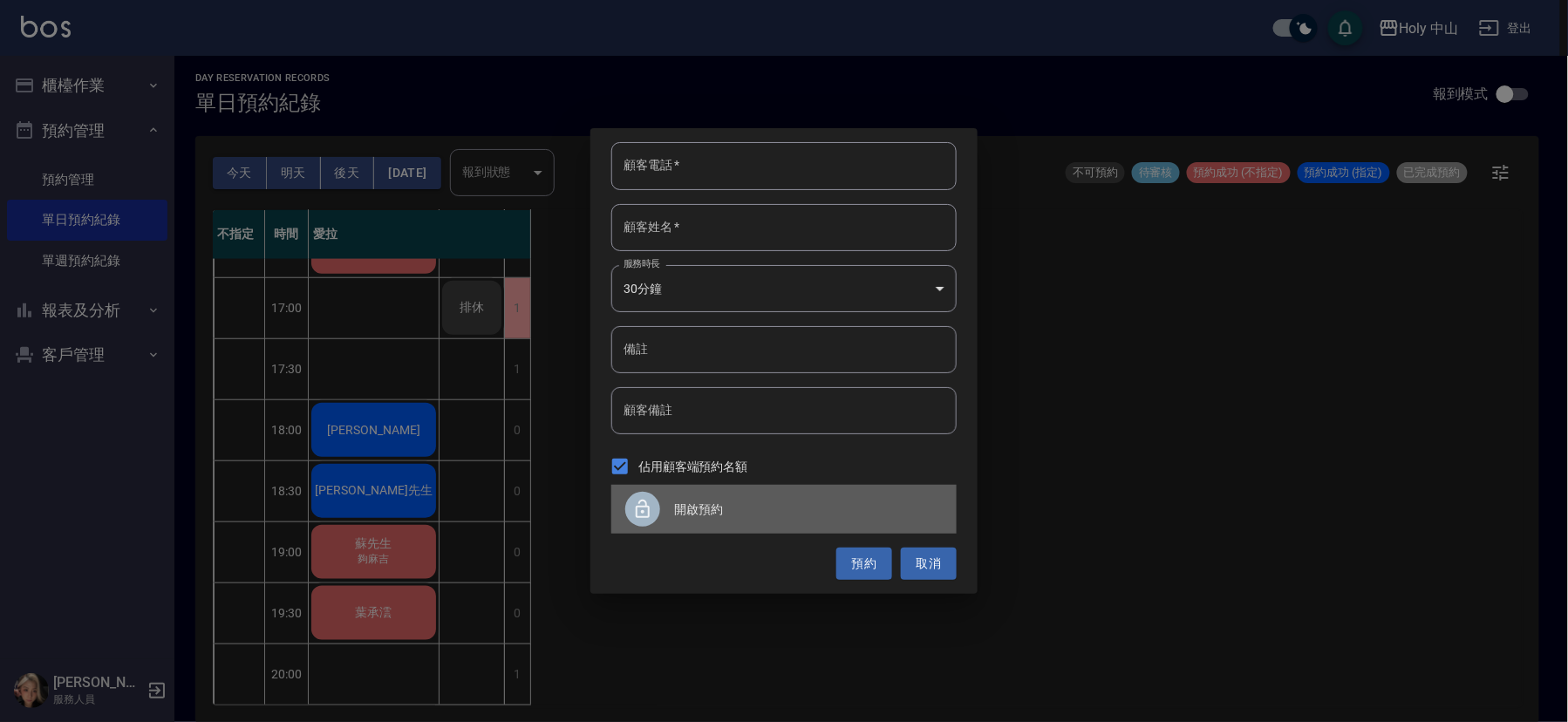
click at [700, 511] on span "開啟預約" at bounding box center [808, 509] width 268 height 18
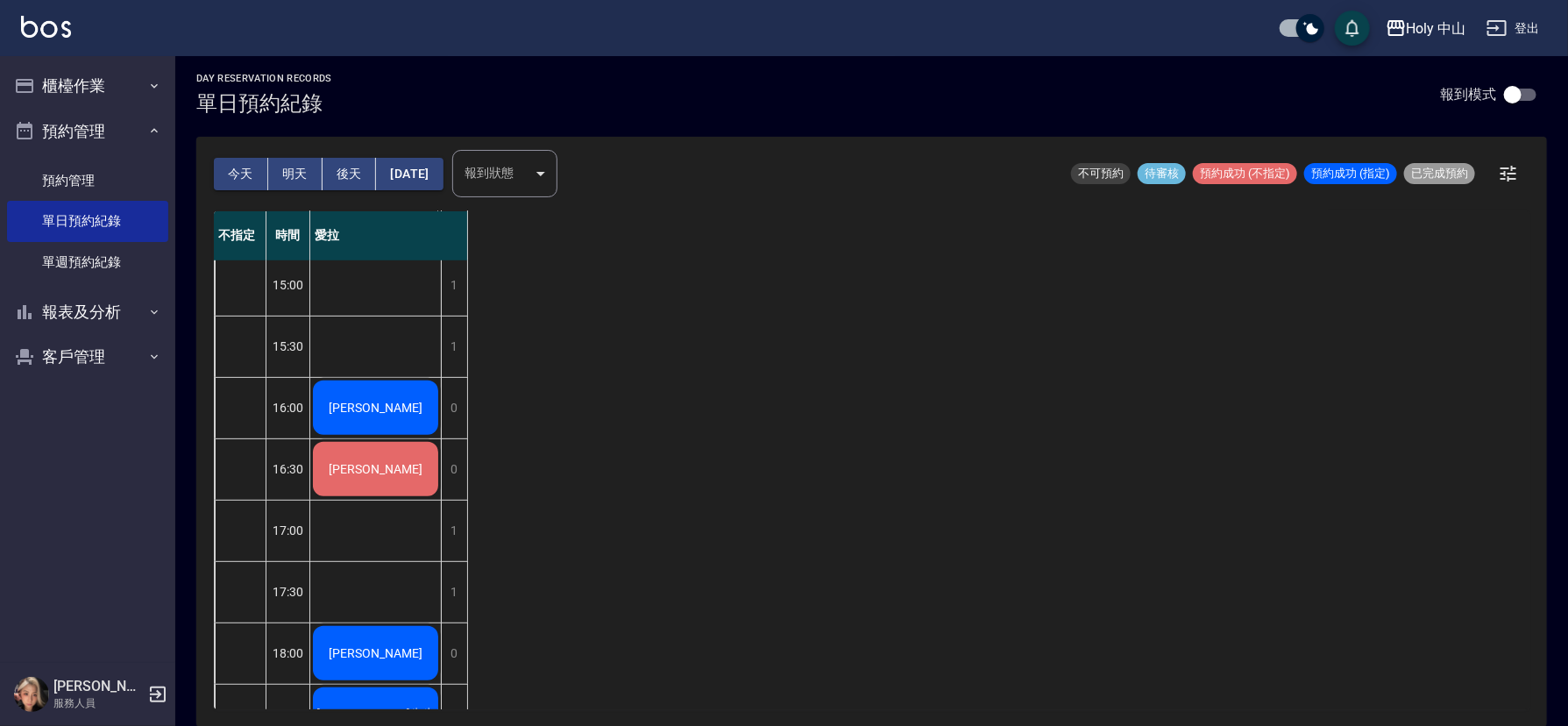
scroll to position [27, 0]
